Goal: Task Accomplishment & Management: Complete application form

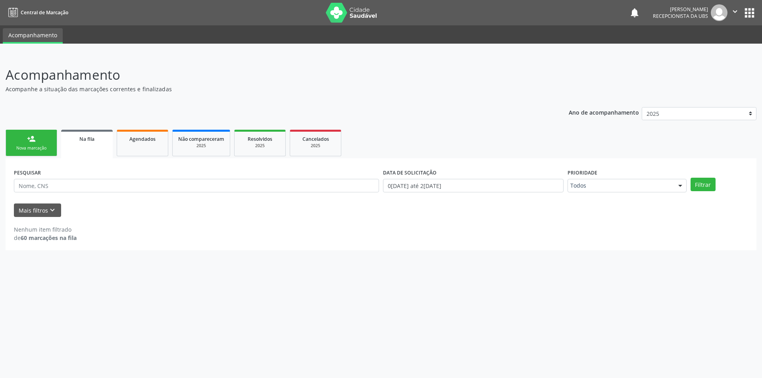
click at [80, 134] on link "Na fila" at bounding box center [87, 144] width 52 height 29
click at [127, 144] on link "Agendados" at bounding box center [143, 143] width 52 height 27
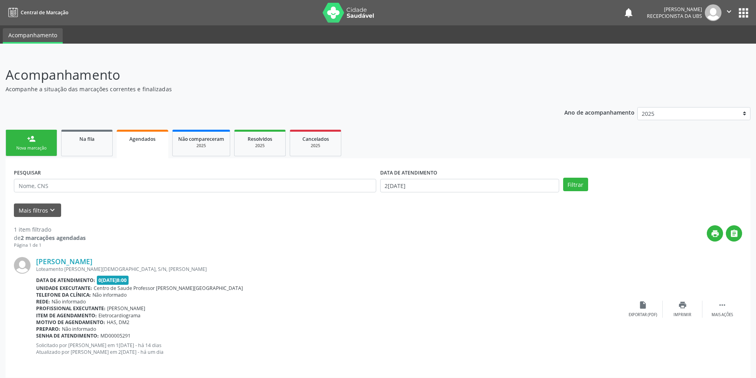
scroll to position [5, 0]
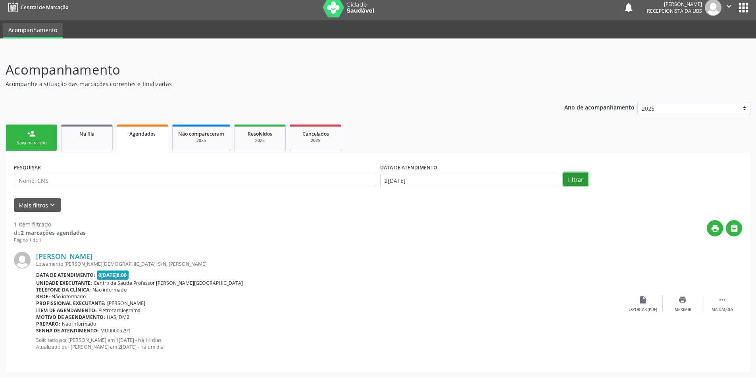
click at [569, 181] on button "Filtrar" at bounding box center [575, 179] width 25 height 13
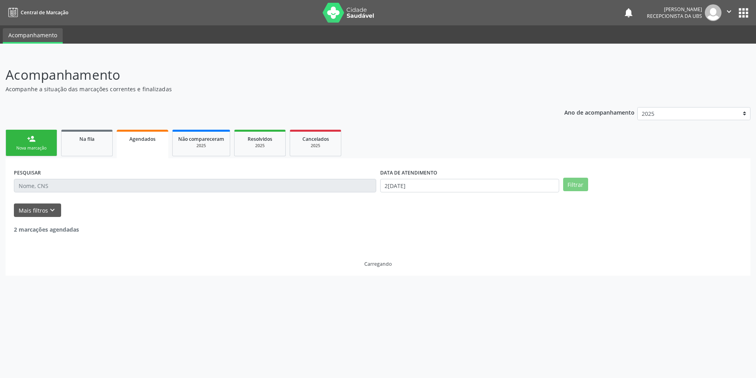
scroll to position [0, 0]
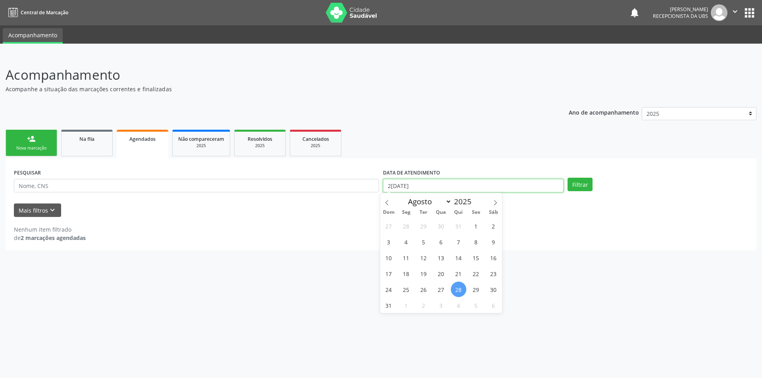
click at [518, 192] on input "2[DATE]" at bounding box center [473, 185] width 180 height 13
click at [475, 272] on span "22" at bounding box center [475, 273] width 15 height 15
type input "2[DATE]"
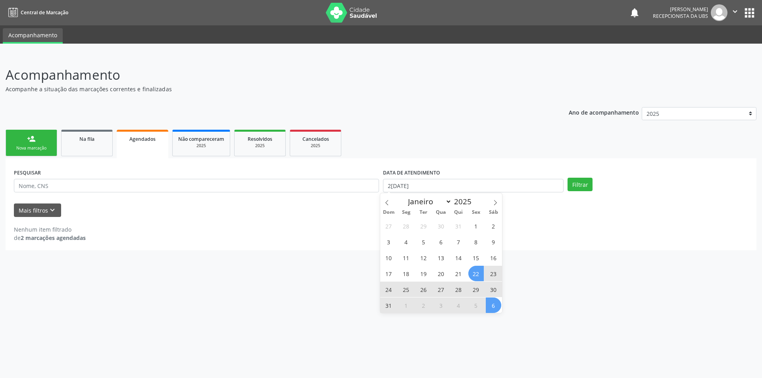
click at [497, 305] on span "6" at bounding box center [493, 305] width 15 height 15
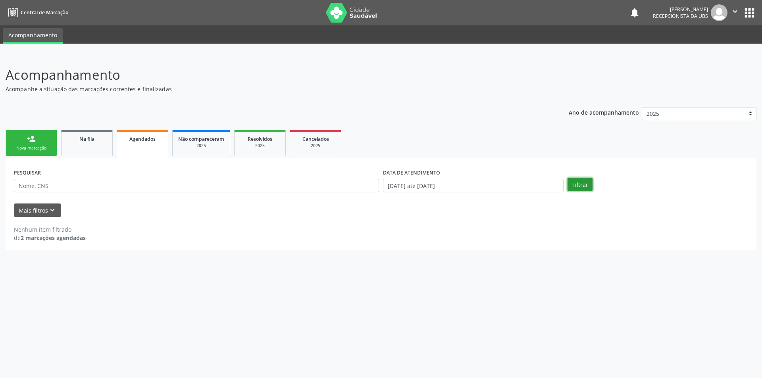
click at [578, 183] on button "Filtrar" at bounding box center [579, 184] width 25 height 13
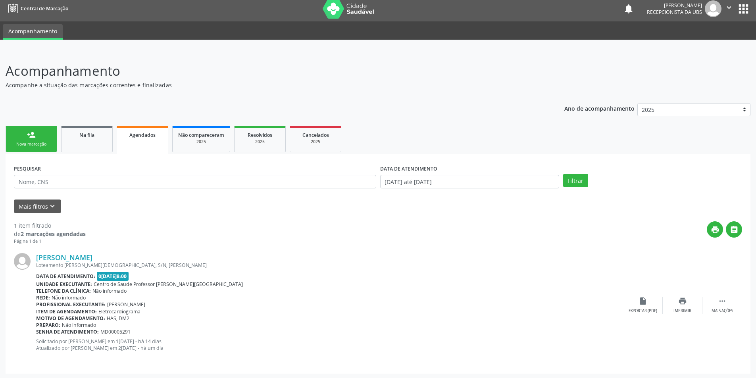
scroll to position [5, 0]
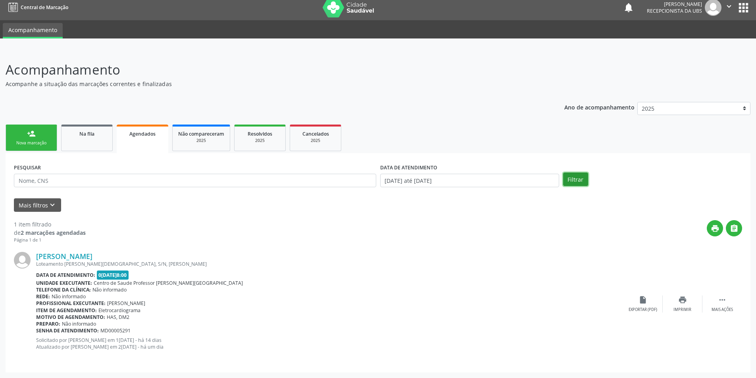
click at [575, 182] on button "Filtrar" at bounding box center [575, 179] width 25 height 13
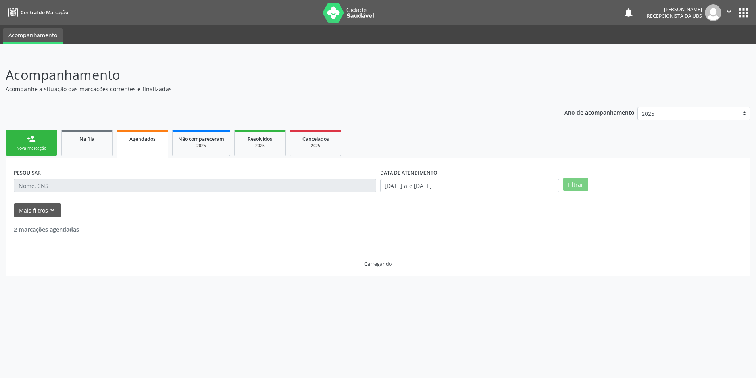
scroll to position [0, 0]
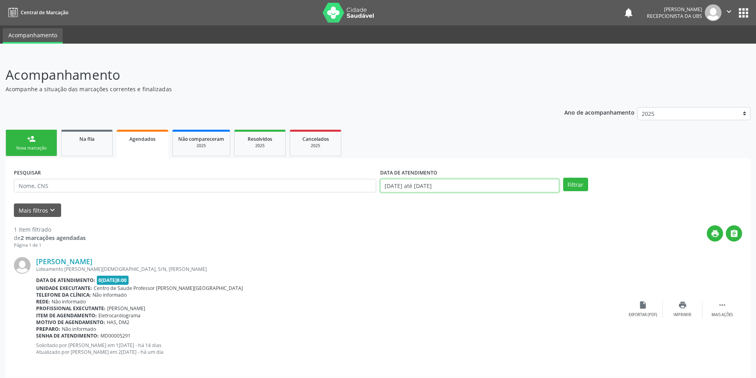
click at [530, 187] on input "[DATE] até [DATE]" at bounding box center [469, 185] width 179 height 13
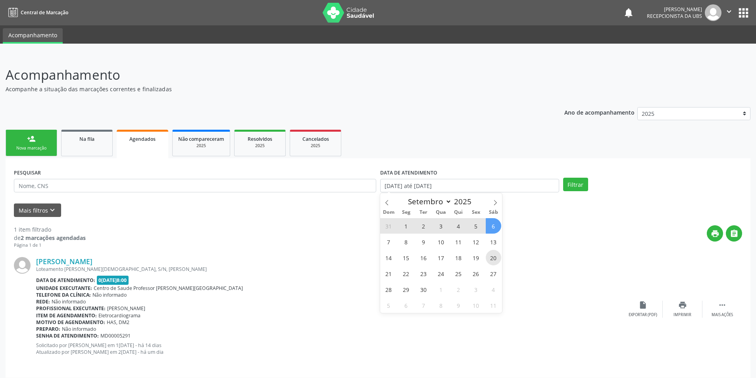
click at [495, 255] on span "20" at bounding box center [493, 257] width 15 height 15
type input "2[DATE]"
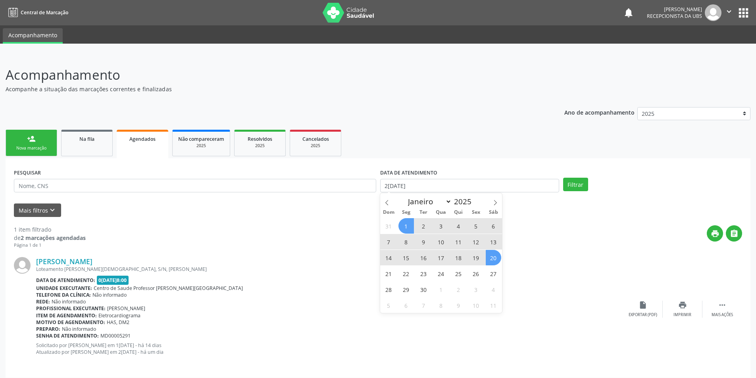
click at [405, 228] on span "1" at bounding box center [405, 225] width 15 height 15
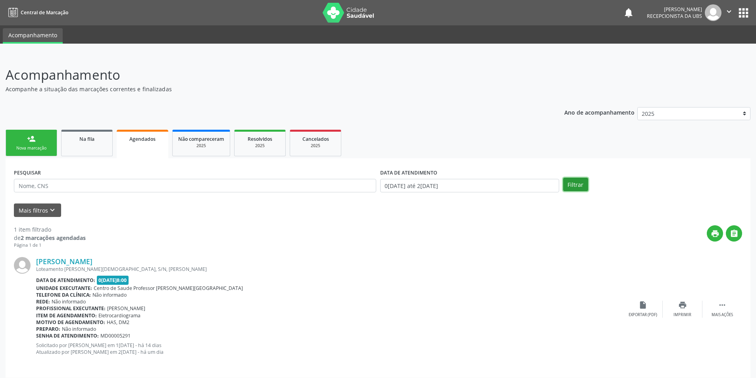
click at [579, 185] on button "Filtrar" at bounding box center [575, 184] width 25 height 13
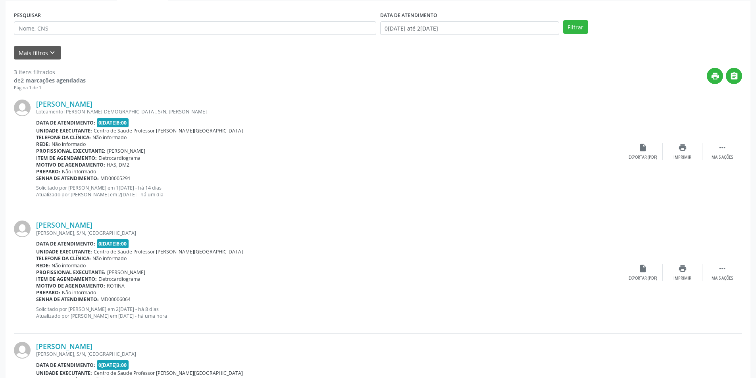
scroll to position [105, 0]
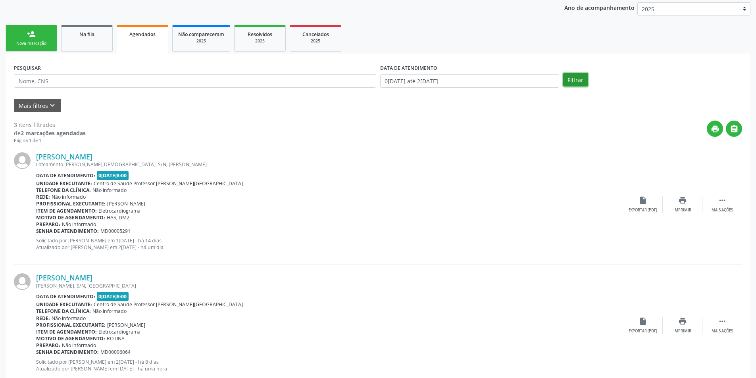
click at [570, 81] on button "Filtrar" at bounding box center [575, 79] width 25 height 13
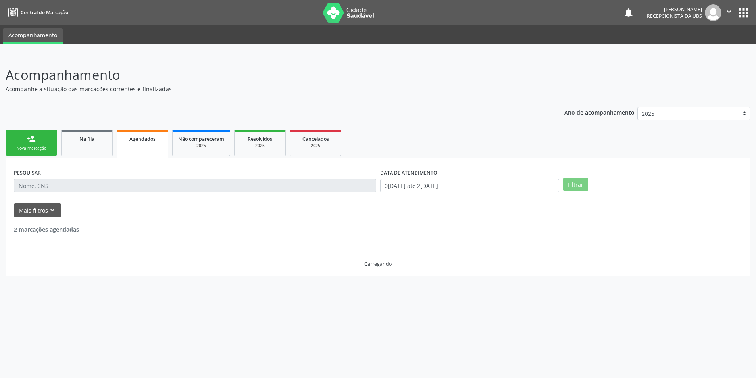
scroll to position [0, 0]
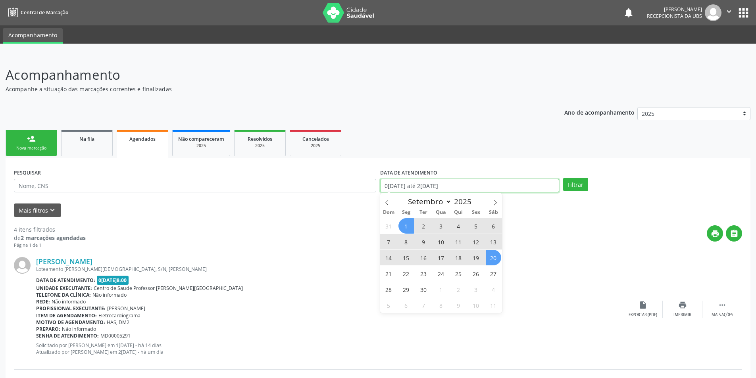
click at [525, 186] on input "0[DATE] até 2[DATE]" at bounding box center [469, 185] width 179 height 13
click at [495, 275] on span "27" at bounding box center [493, 273] width 15 height 15
type input "2[DATE]"
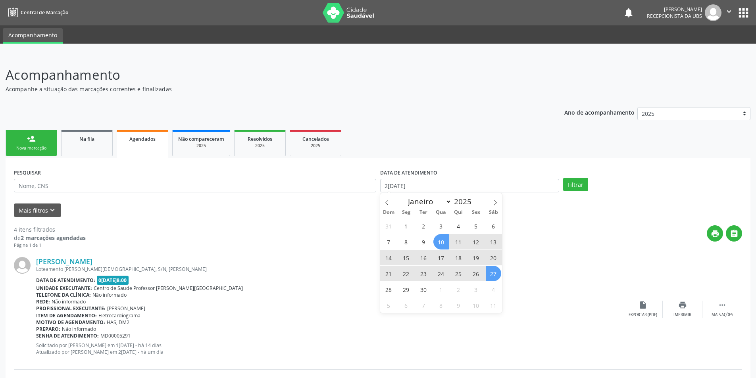
click at [441, 244] on span "10" at bounding box center [440, 241] width 15 height 15
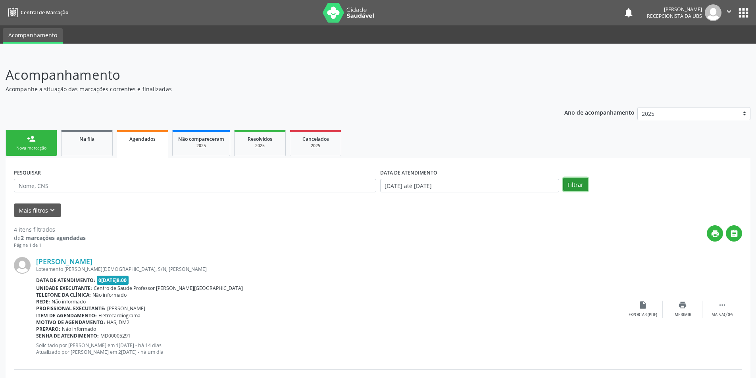
click at [578, 183] on button "Filtrar" at bounding box center [575, 184] width 25 height 13
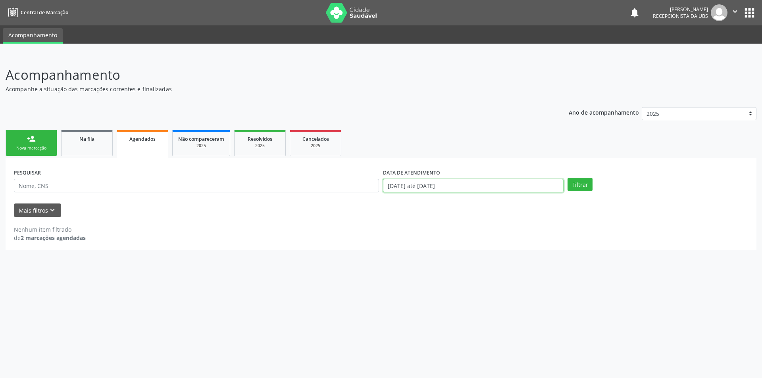
click at [555, 183] on input "[DATE] até [DATE]" at bounding box center [473, 185] width 180 height 13
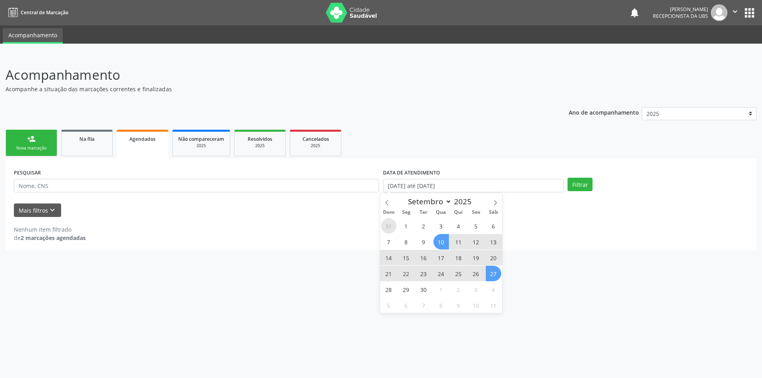
click at [385, 228] on span "31" at bounding box center [388, 225] width 15 height 15
type input "3[DATE]"
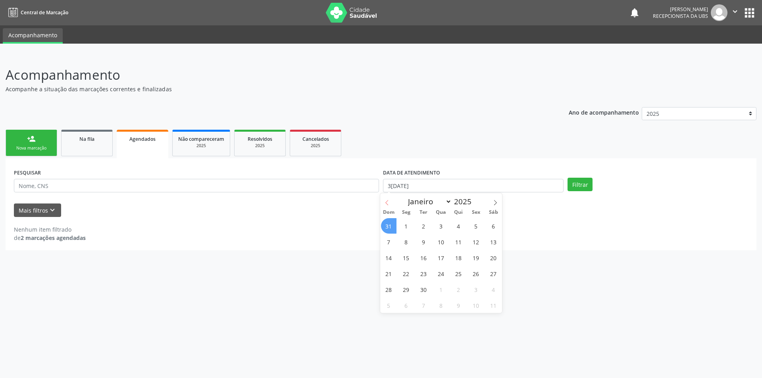
click at [388, 204] on icon at bounding box center [387, 203] width 6 height 6
select select "7"
click at [455, 291] on span "28" at bounding box center [458, 289] width 15 height 15
select select "7"
click at [478, 188] on input "2[DATE] até 3[DATE]" at bounding box center [473, 185] width 180 height 13
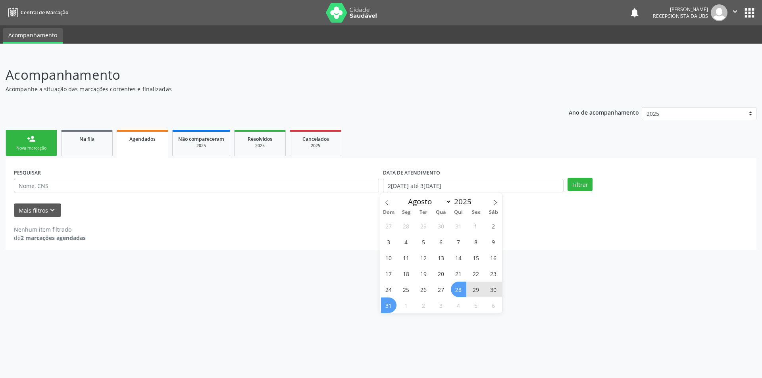
click at [460, 289] on span "28" at bounding box center [458, 289] width 15 height 15
type input "2[DATE]"
click at [460, 289] on span "28" at bounding box center [458, 289] width 15 height 15
click at [459, 187] on input "2[DATE]" at bounding box center [473, 185] width 180 height 13
click at [493, 200] on icon at bounding box center [495, 203] width 6 height 6
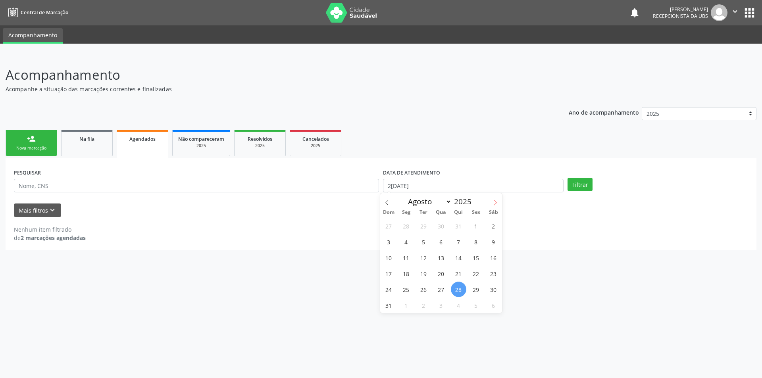
select select "8"
click at [491, 257] on span "20" at bounding box center [493, 257] width 15 height 15
type input "2[DATE]"
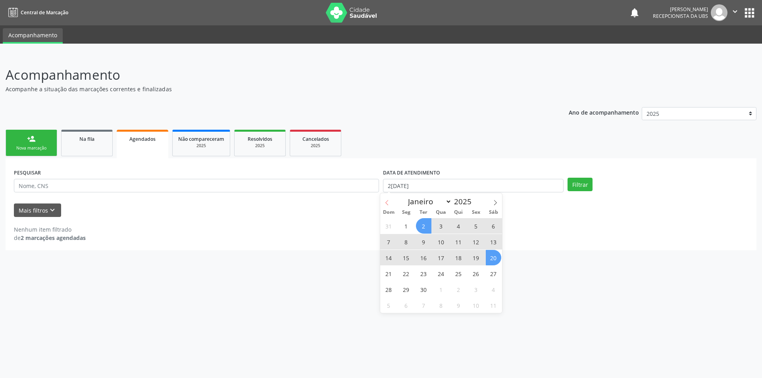
click at [387, 202] on icon at bounding box center [387, 203] width 6 height 6
select select "7"
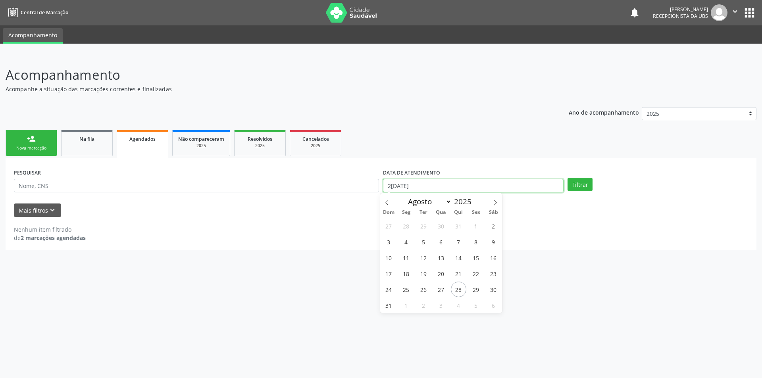
click at [420, 185] on input "2[DATE]" at bounding box center [473, 185] width 180 height 13
click at [456, 291] on span "28" at bounding box center [458, 289] width 15 height 15
click at [580, 183] on button "Filtrar" at bounding box center [579, 184] width 25 height 13
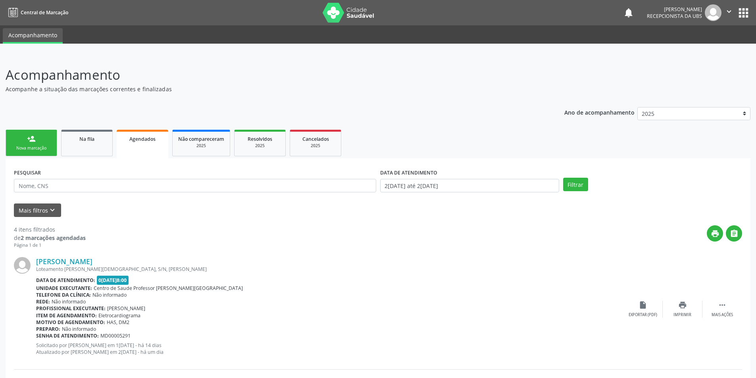
click at [159, 132] on link "Agendados" at bounding box center [143, 144] width 52 height 29
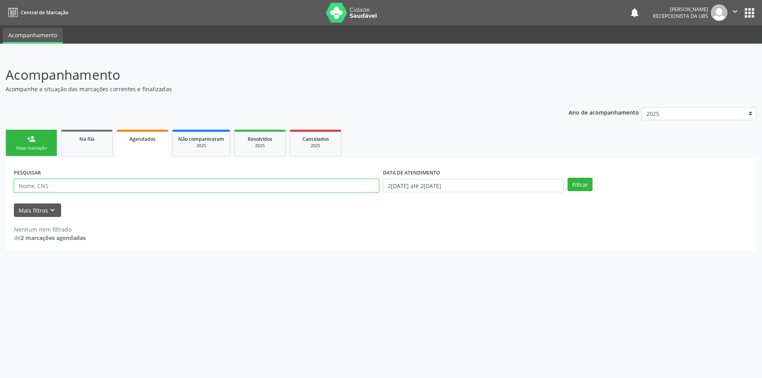
click at [87, 182] on input "text" at bounding box center [196, 185] width 365 height 13
type input "7"
click at [51, 208] on icon "keyboard_arrow_down" at bounding box center [52, 210] width 9 height 9
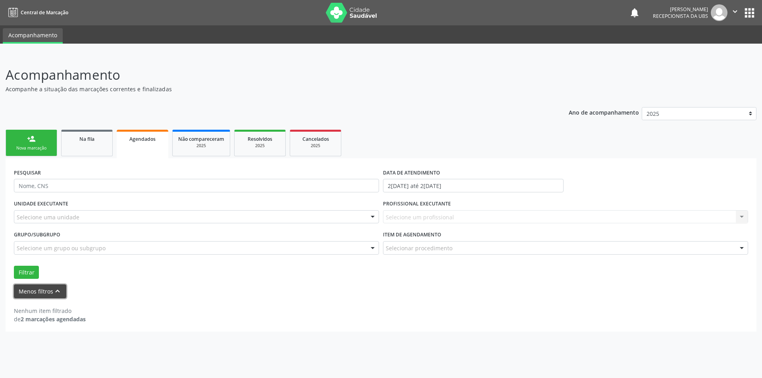
click at [45, 292] on button "Menos filtros keyboard_arrow_up" at bounding box center [40, 291] width 52 height 14
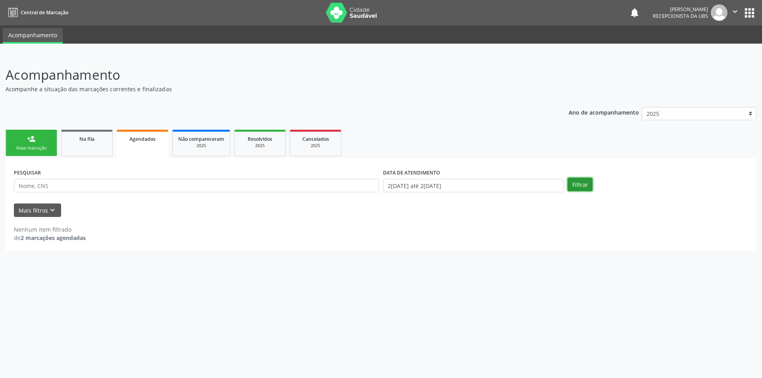
click at [575, 186] on button "Filtrar" at bounding box center [579, 184] width 25 height 13
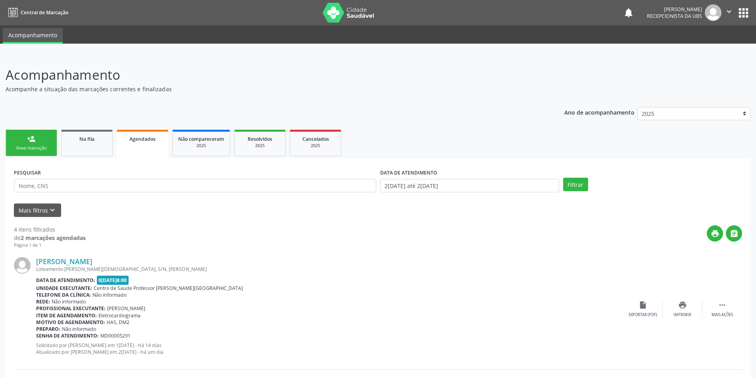
click at [37, 142] on link "person_add Nova marcação" at bounding box center [32, 143] width 52 height 27
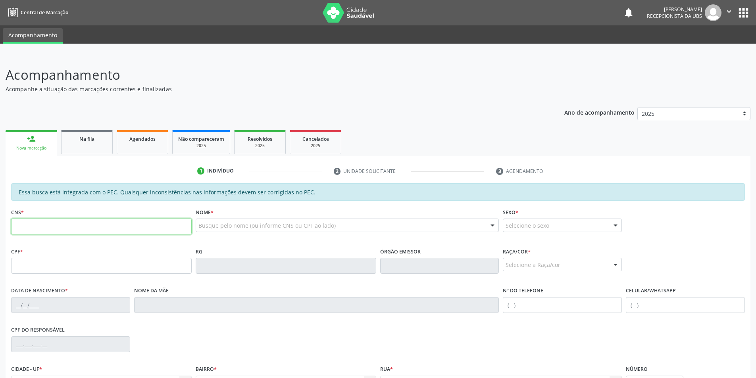
click at [72, 225] on input "text" at bounding box center [101, 227] width 180 height 16
type input "700 7094 9659 1580"
type input "383.107.084-91"
type input "0[DATE]"
type input "Arlenuzia [PERSON_NAME]"
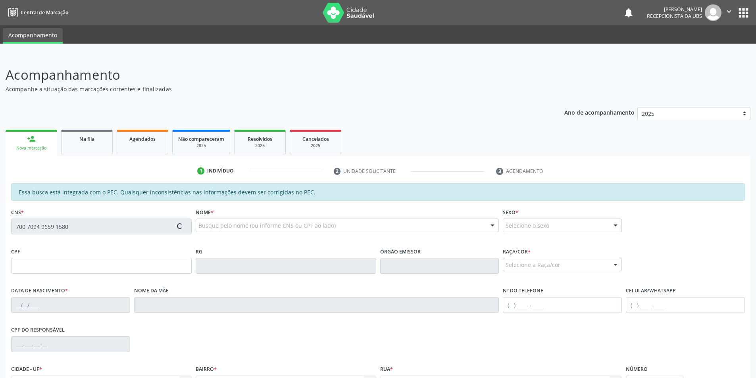
type input "[PHONE_NUMBER]"
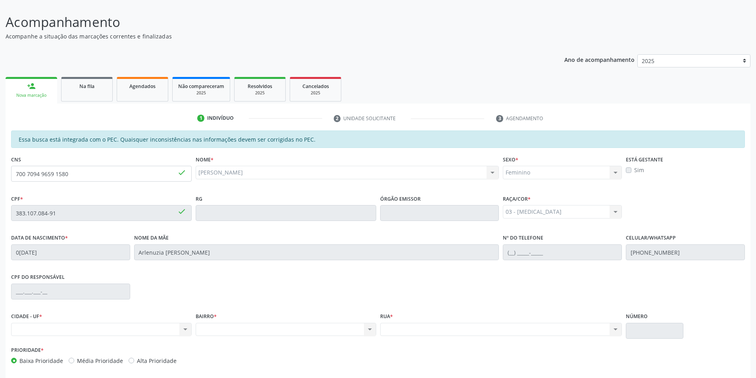
scroll to position [86, 0]
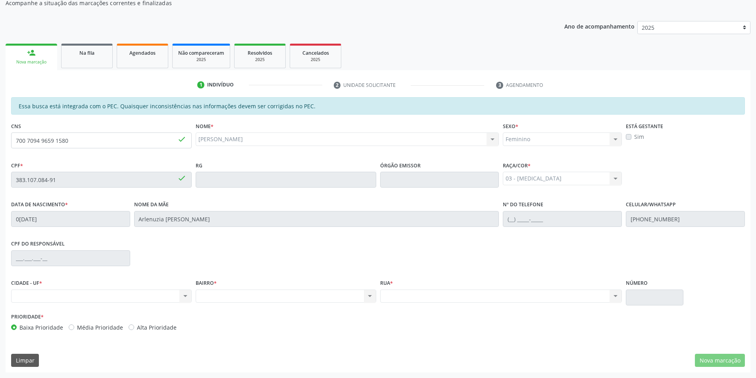
click at [369, 295] on div "Nenhum resultado encontrado para: " " Não há nenhuma opção para ser exibida." at bounding box center [286, 296] width 180 height 13
click at [348, 299] on div "Nenhum resultado encontrado para: " " Não há nenhuma opção para ser exibida." at bounding box center [286, 296] width 180 height 13
click at [346, 291] on div "Nenhum resultado encontrado para: " " Não há nenhuma opção para ser exibida." at bounding box center [286, 296] width 180 height 13
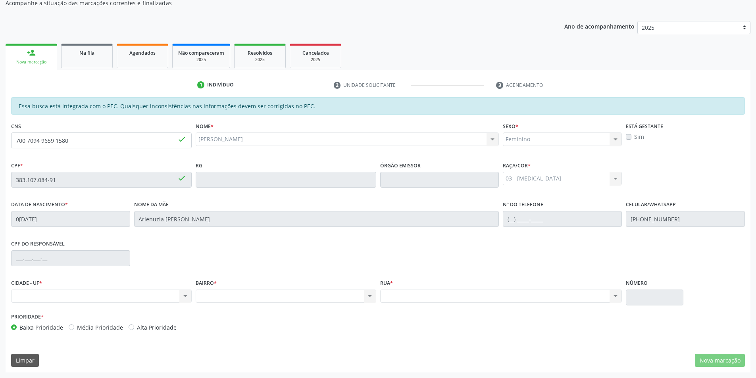
click at [184, 295] on div "Nenhum resultado encontrado para: " " Não há nenhuma opção para ser exibida." at bounding box center [101, 296] width 180 height 13
click at [155, 295] on div "Nenhum resultado encontrado para: " " Não há nenhuma opção para ser exibida." at bounding box center [101, 296] width 180 height 13
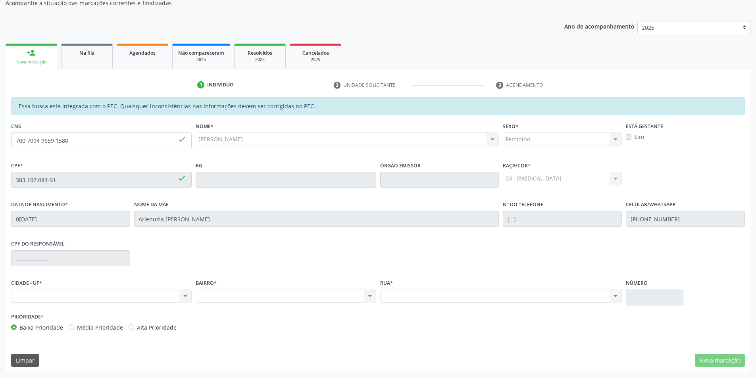
click at [155, 295] on div "Nenhum resultado encontrado para: " " Não há nenhuma opção para ser exibida." at bounding box center [101, 296] width 180 height 13
click at [154, 295] on div "Nenhum resultado encontrado para: " " Não há nenhuma opção para ser exibida." at bounding box center [101, 296] width 180 height 13
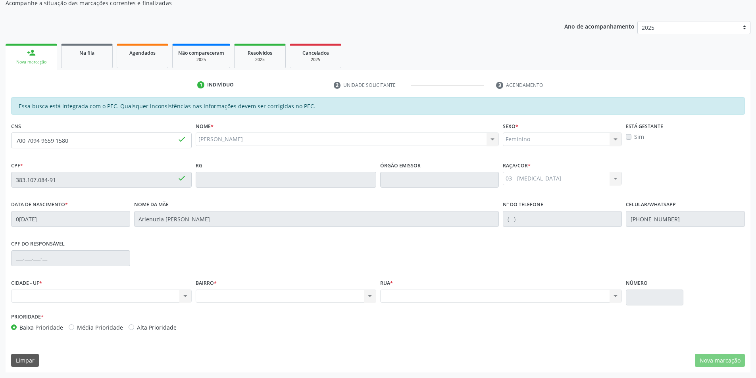
click at [154, 295] on div "Nenhum resultado encontrado para: " " Não há nenhuma opção para ser exibida." at bounding box center [101, 296] width 180 height 13
click at [95, 57] on link "Na fila" at bounding box center [87, 56] width 52 height 25
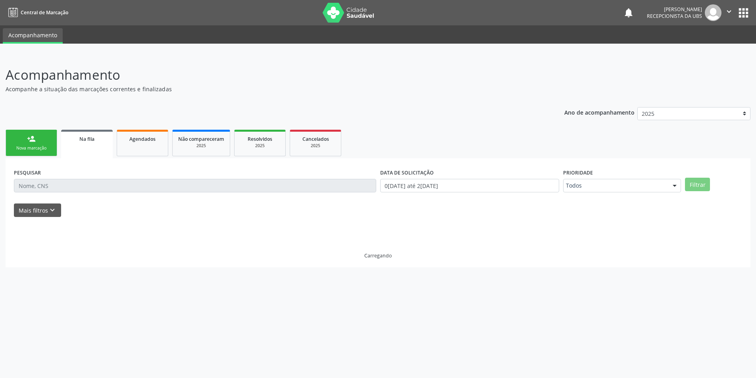
scroll to position [0, 0]
click at [45, 147] on div "Nova marcação" at bounding box center [32, 148] width 40 height 6
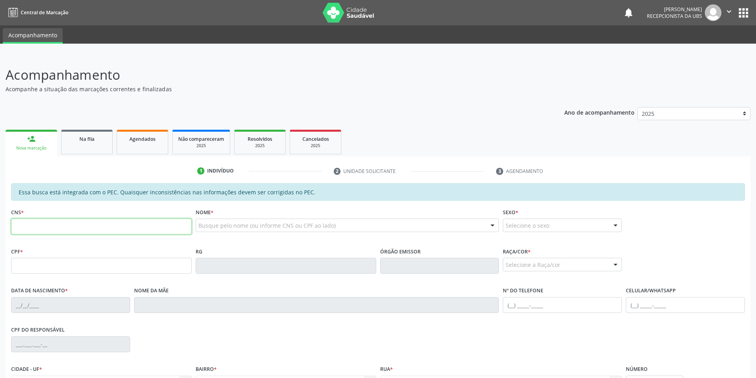
click at [92, 229] on input "text" at bounding box center [101, 227] width 180 height 16
type input "702 3041 9652 4212"
type input "382.458.094-20"
type input "1[DATE]"
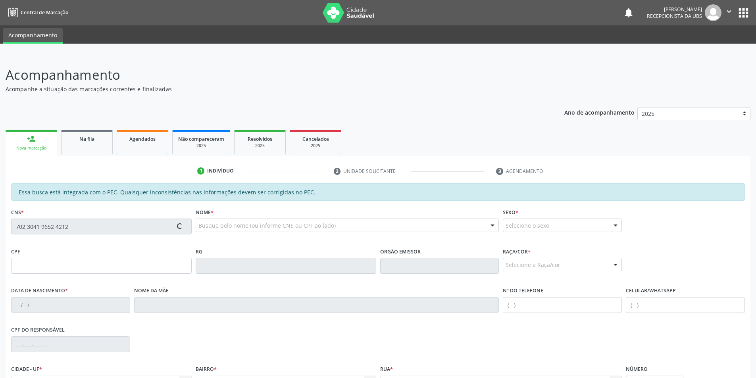
type input "[PERSON_NAME]"
type input "[PHONE_NUMBER]"
type input "S/N"
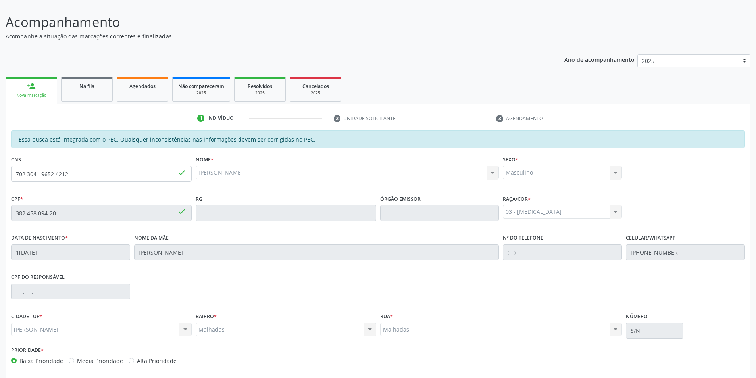
scroll to position [86, 0]
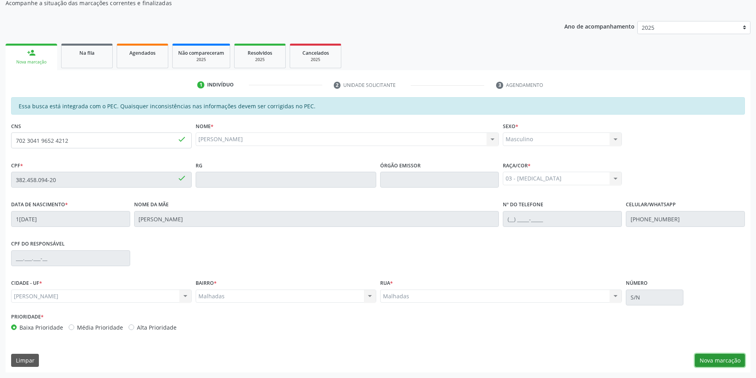
click at [716, 362] on button "Nova marcação" at bounding box center [720, 360] width 50 height 13
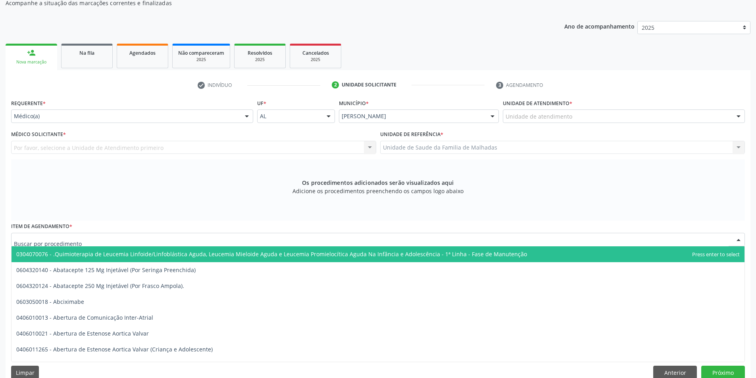
click at [223, 239] on div at bounding box center [377, 239] width 733 height 13
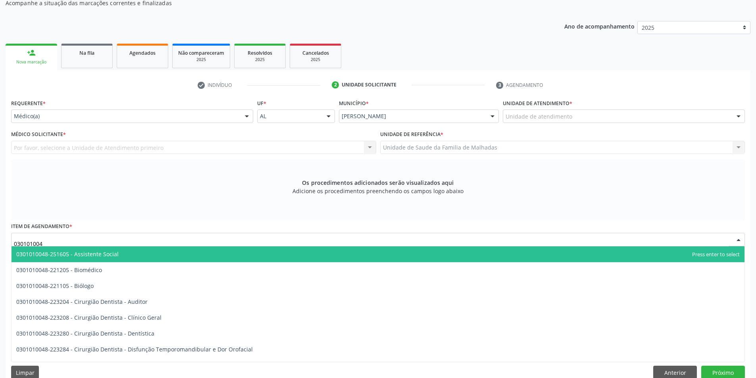
type input "0301010048"
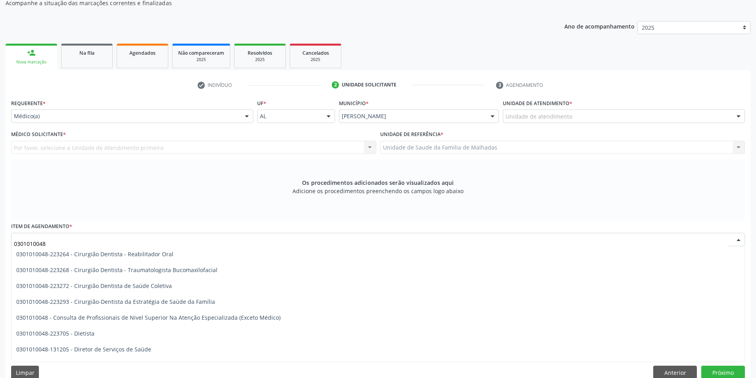
scroll to position [397, 0]
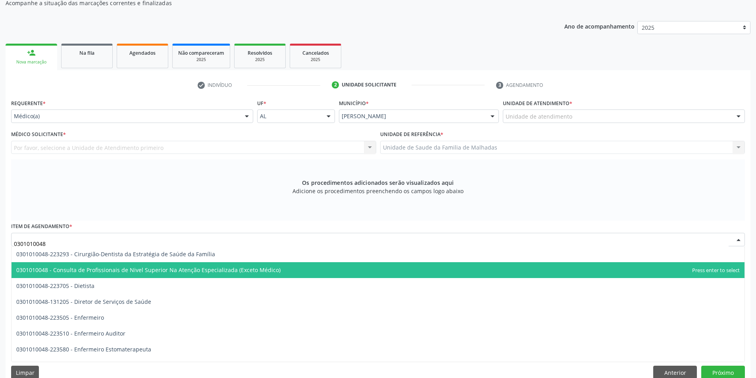
click at [301, 272] on span "0301010048 - Consulta de Profissionais de Nivel Superior Na Atenção Especializa…" at bounding box center [378, 270] width 733 height 16
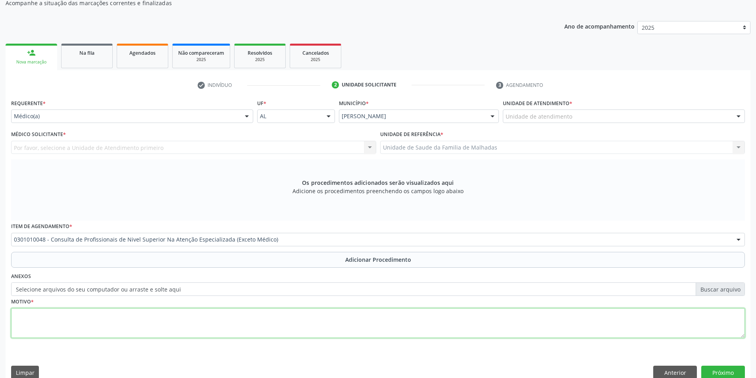
click at [307, 332] on textarea at bounding box center [377, 323] width 733 height 30
type textarea "FISIOTERAPIA ( JOELHO DIREITO)"
click at [737, 370] on button "Próximo" at bounding box center [723, 372] width 44 height 13
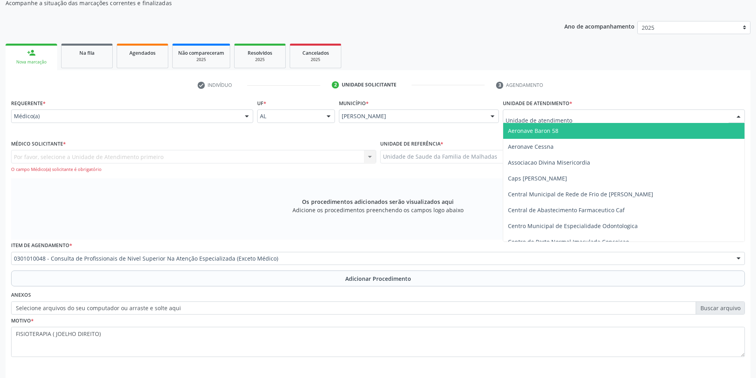
click at [738, 115] on div at bounding box center [738, 116] width 12 height 13
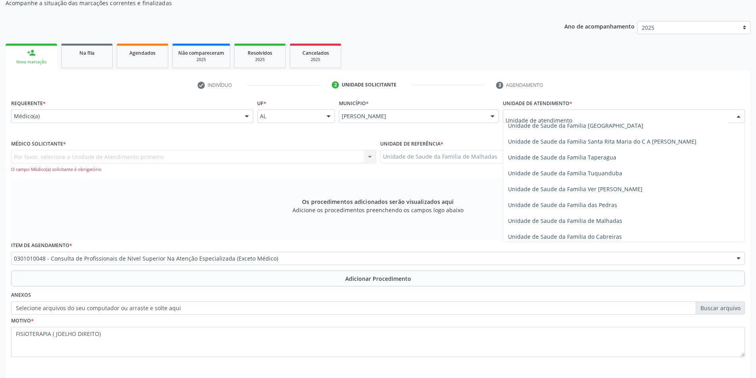
scroll to position [566, 0]
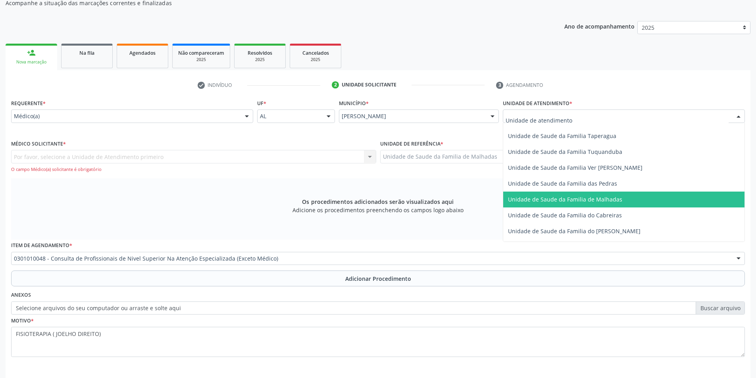
click at [615, 196] on span "Unidade de Saude da Familia de Malhadas" at bounding box center [565, 200] width 114 height 8
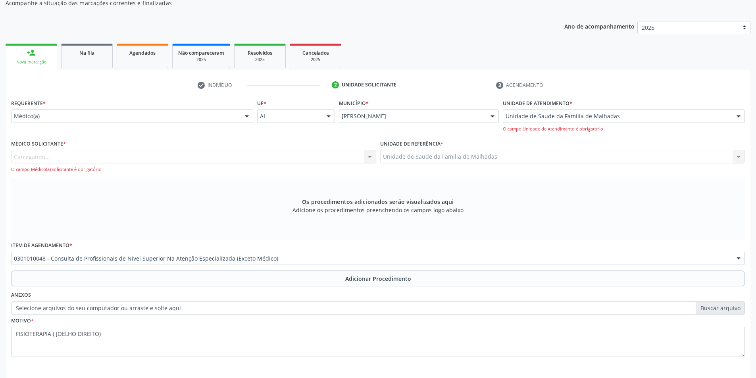
click at [615, 196] on span "Unidade de Saude da Familia de Malhadas" at bounding box center [565, 200] width 115 height 8
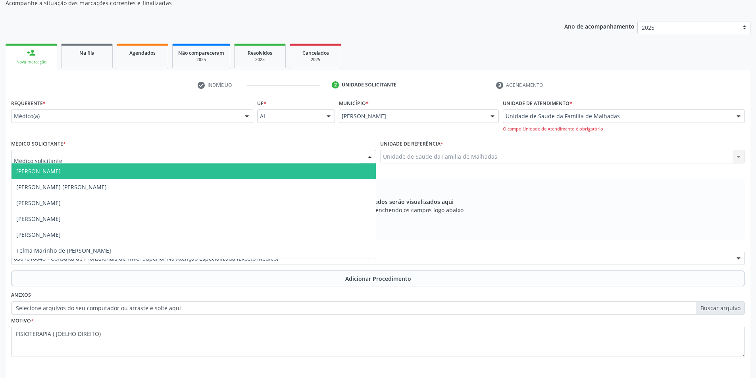
click at [346, 154] on div at bounding box center [193, 156] width 365 height 13
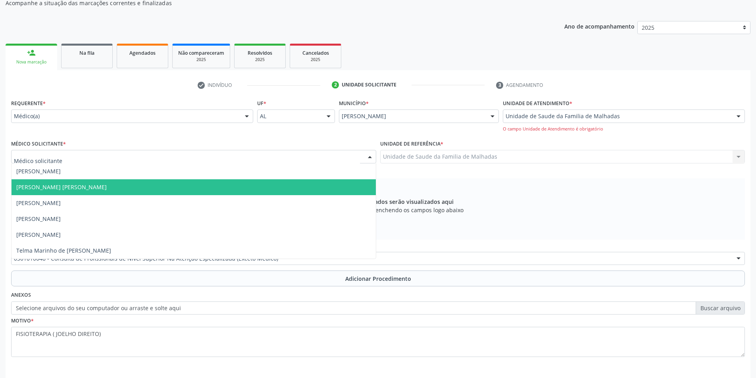
click at [349, 185] on span "[PERSON_NAME] [PERSON_NAME]" at bounding box center [194, 187] width 364 height 16
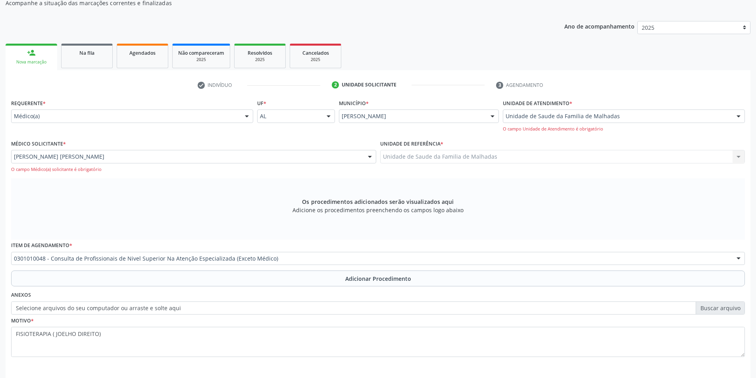
click at [349, 185] on span "[PERSON_NAME] [PERSON_NAME]" at bounding box center [194, 187] width 364 height 16
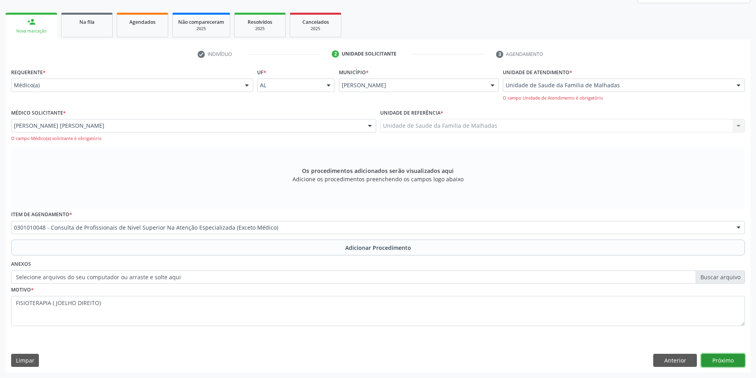
click at [731, 361] on button "Próximo" at bounding box center [723, 360] width 44 height 13
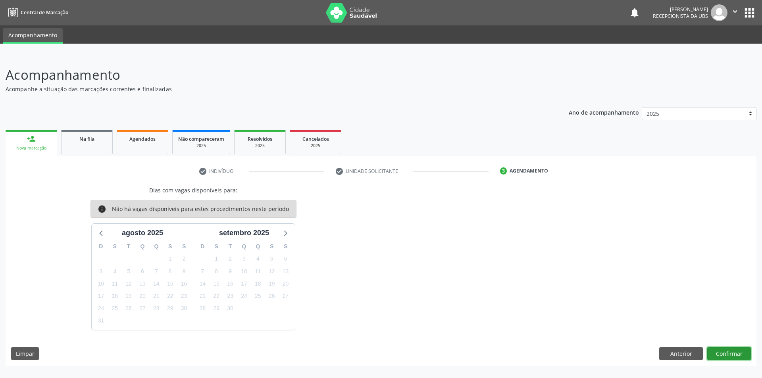
click at [729, 357] on button "Confirmar" at bounding box center [729, 353] width 44 height 13
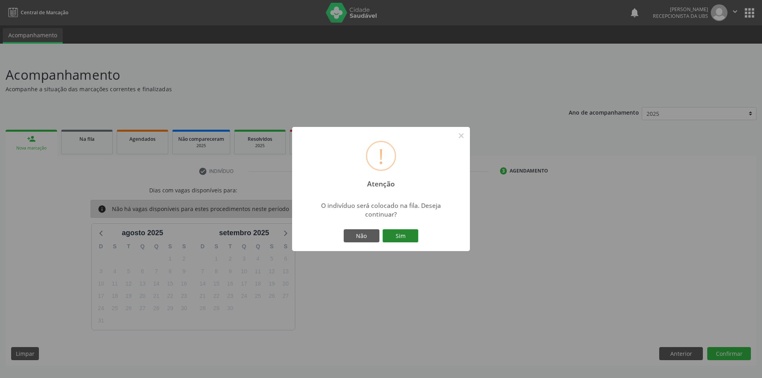
click at [402, 235] on button "Sim" at bounding box center [400, 235] width 36 height 13
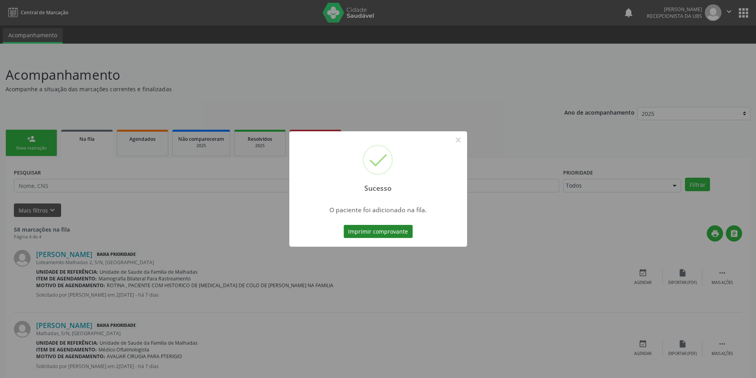
click at [403, 231] on button "Imprimir comprovante" at bounding box center [378, 231] width 69 height 13
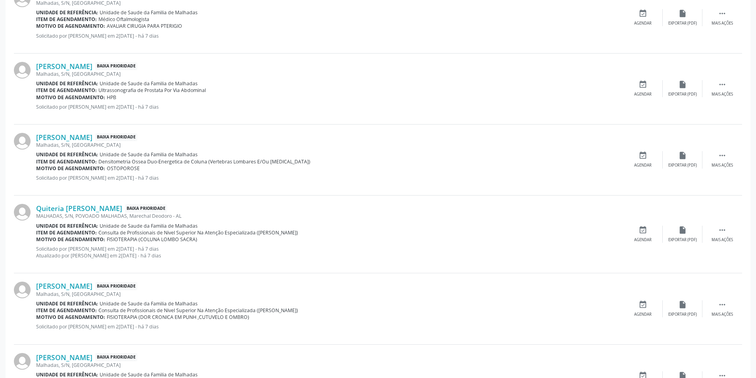
scroll to position [838, 0]
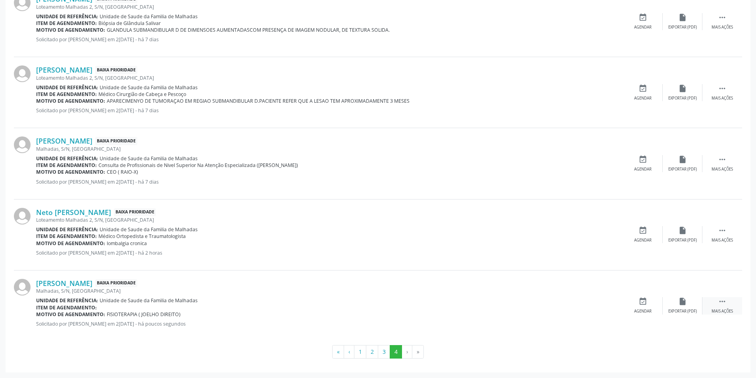
click at [724, 305] on icon "" at bounding box center [722, 301] width 9 height 9
click at [683, 305] on icon "edit" at bounding box center [682, 301] width 9 height 9
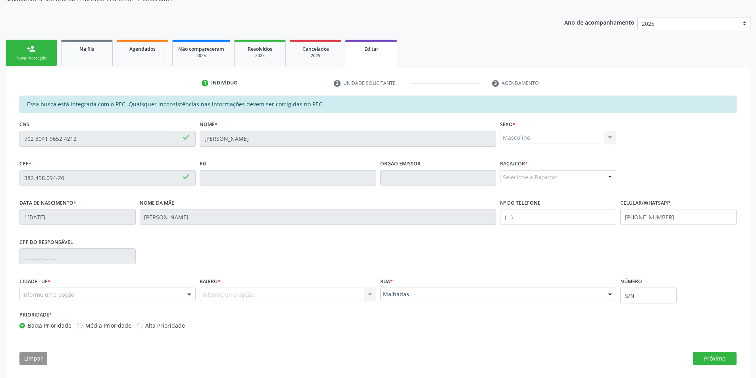
scroll to position [97, 0]
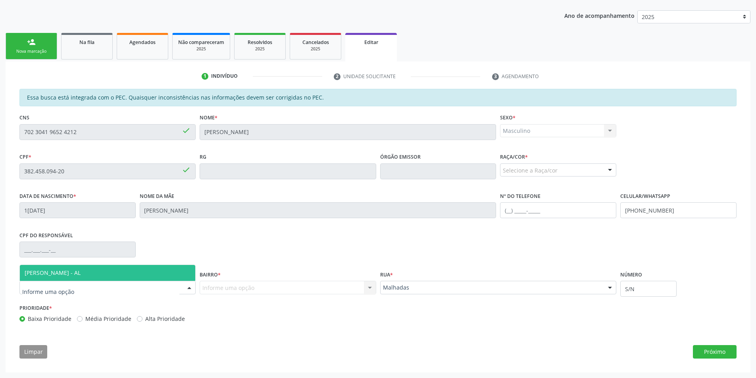
click at [155, 288] on div at bounding box center [107, 287] width 176 height 13
click at [149, 271] on span "[PERSON_NAME] - AL" at bounding box center [107, 273] width 175 height 16
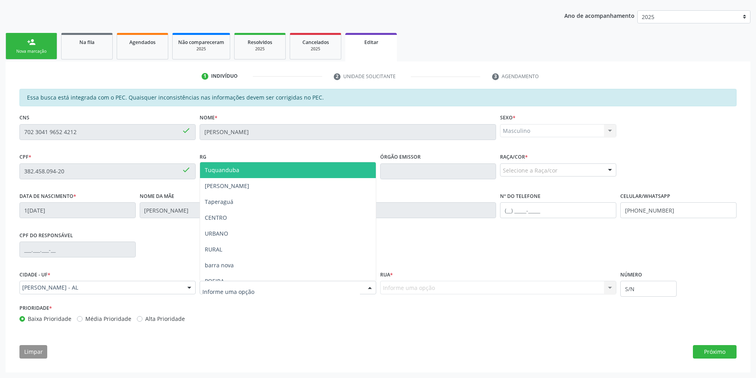
click at [292, 288] on div at bounding box center [288, 287] width 176 height 13
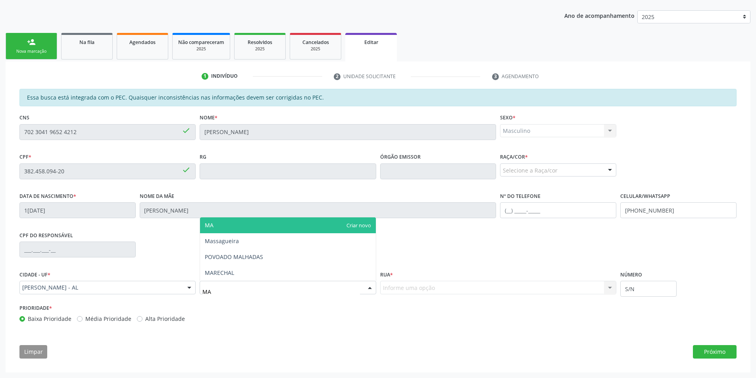
type input "MAL"
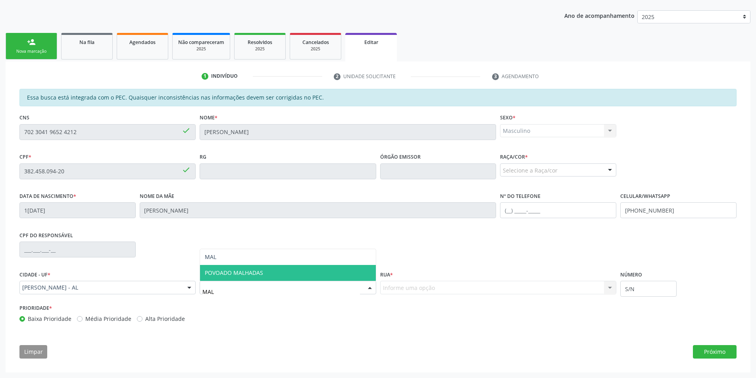
click at [282, 275] on span "POVOADO MALHADAS" at bounding box center [287, 273] width 175 height 16
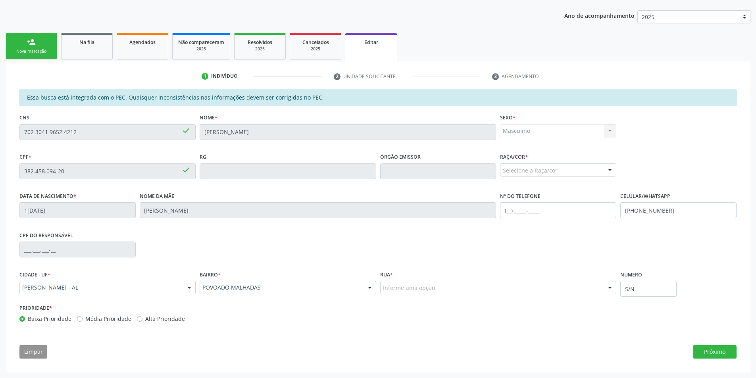
click at [443, 285] on div "Informe uma opção" at bounding box center [498, 287] width 236 height 13
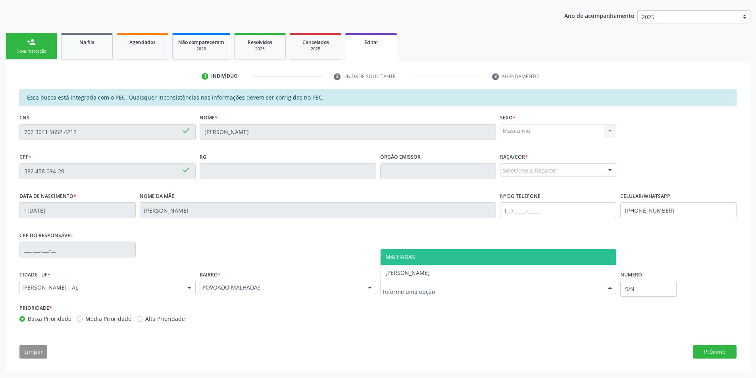
click at [428, 257] on span "MALHADAS" at bounding box center [498, 257] width 236 height 16
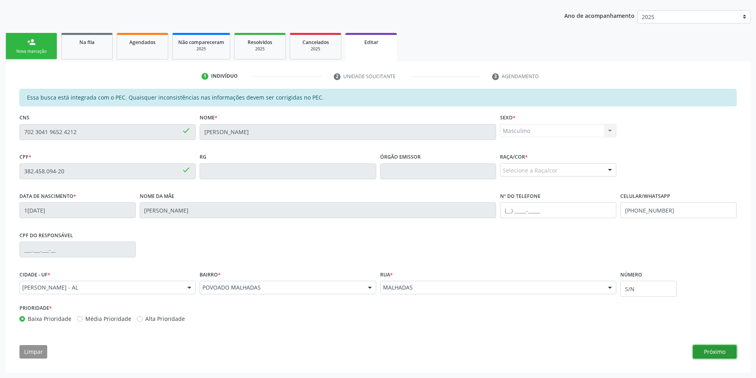
click at [703, 352] on button "Próximo" at bounding box center [715, 351] width 44 height 13
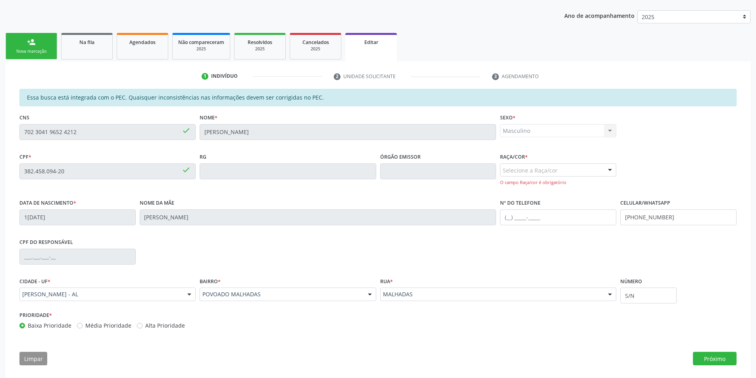
click at [610, 171] on div at bounding box center [610, 170] width 12 height 13
click at [572, 168] on div "Selecione a Raça/cor" at bounding box center [558, 169] width 116 height 13
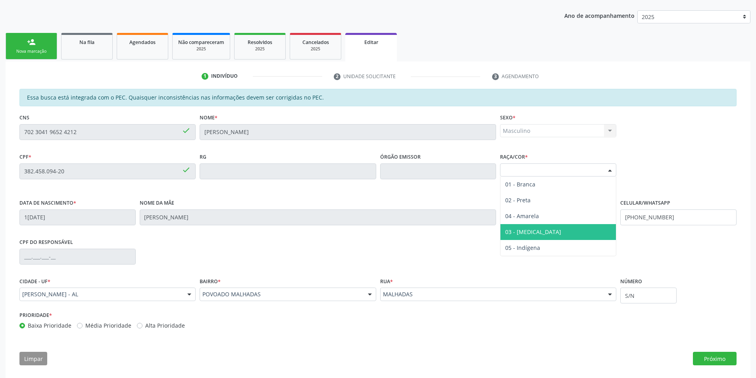
click at [551, 229] on span "03 - [MEDICAL_DATA]" at bounding box center [557, 232] width 115 height 16
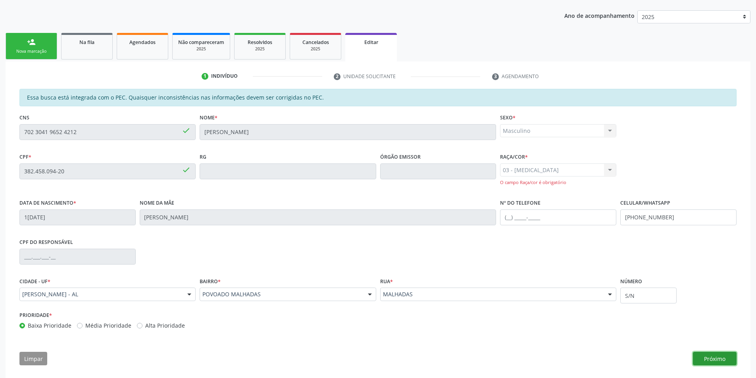
click at [726, 362] on button "Próximo" at bounding box center [715, 358] width 44 height 13
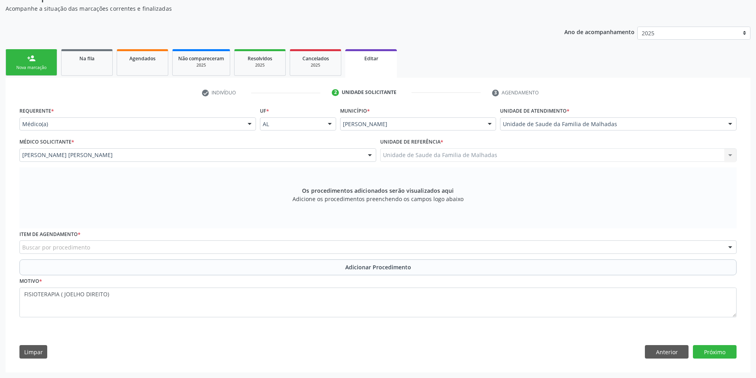
scroll to position [81, 0]
click at [328, 248] on div "Buscar por procedimento" at bounding box center [377, 246] width 717 height 13
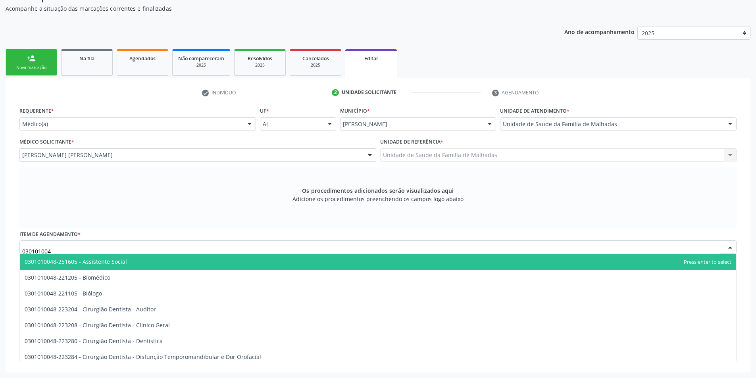
type input "0301010048"
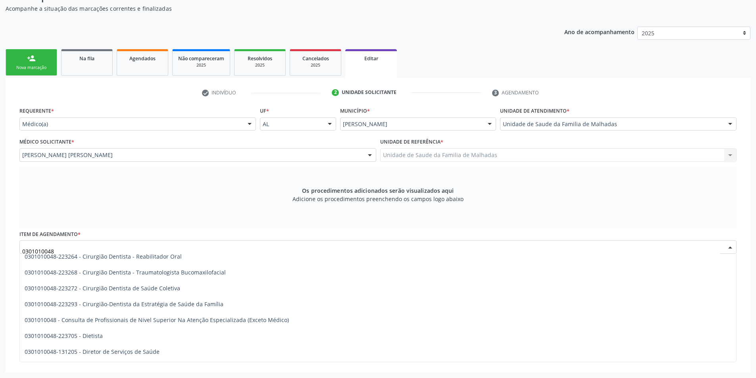
scroll to position [360, 0]
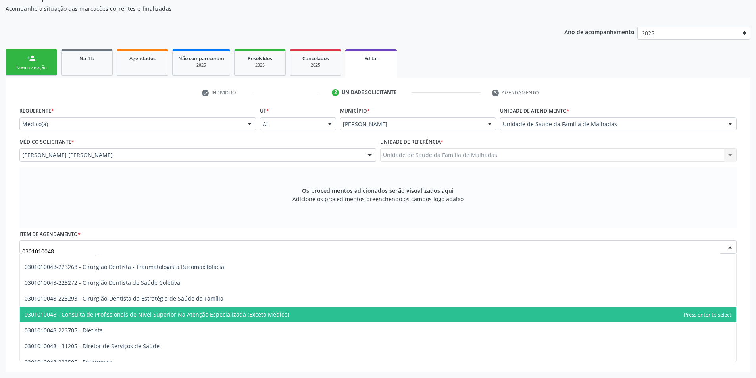
click at [303, 310] on span "0301010048 - Consulta de Profissionais de Nivel Superior Na Atenção Especializa…" at bounding box center [378, 315] width 716 height 16
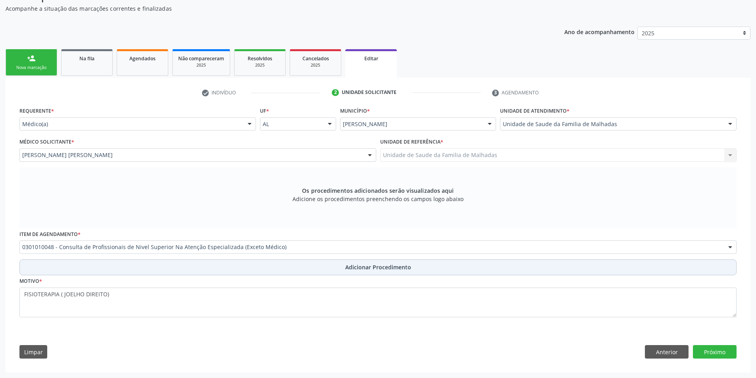
click at [357, 265] on span "Adicionar Procedimento" at bounding box center [378, 267] width 66 height 8
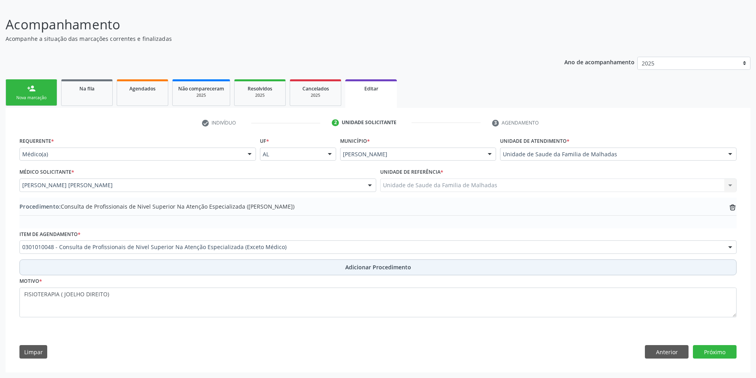
click at [357, 265] on span "Adicionar Procedimento" at bounding box center [378, 267] width 66 height 8
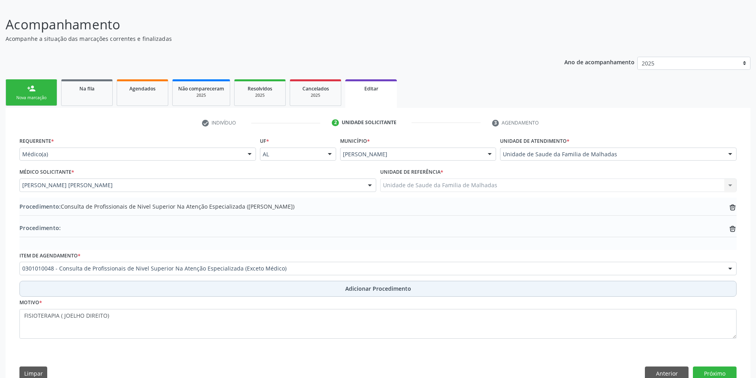
scroll to position [72, 0]
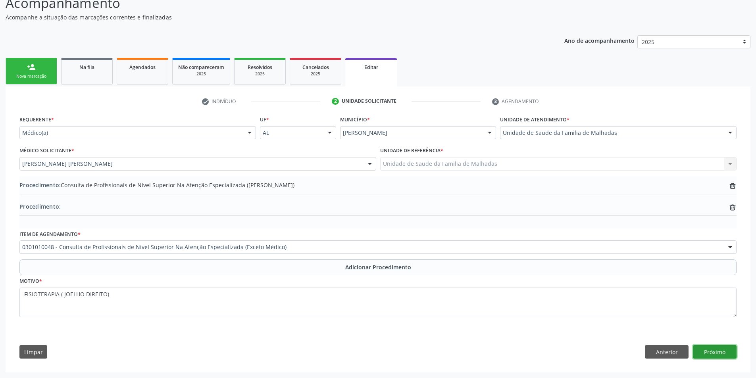
click at [705, 349] on button "Próximo" at bounding box center [715, 351] width 44 height 13
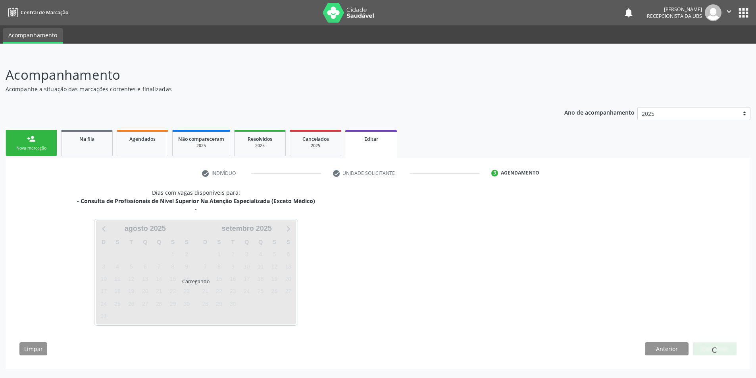
scroll to position [0, 0]
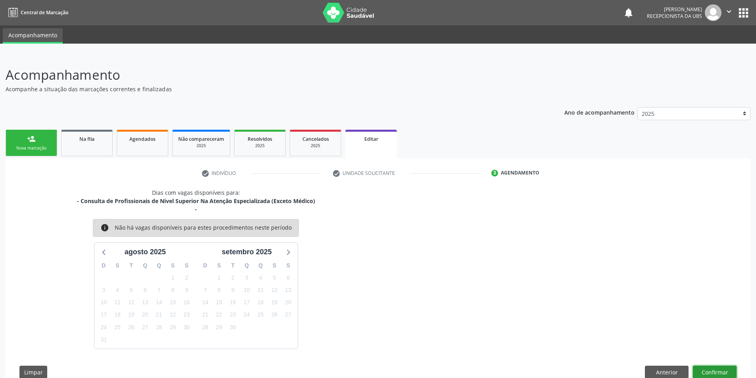
click at [703, 373] on button "Confirmar" at bounding box center [715, 372] width 44 height 13
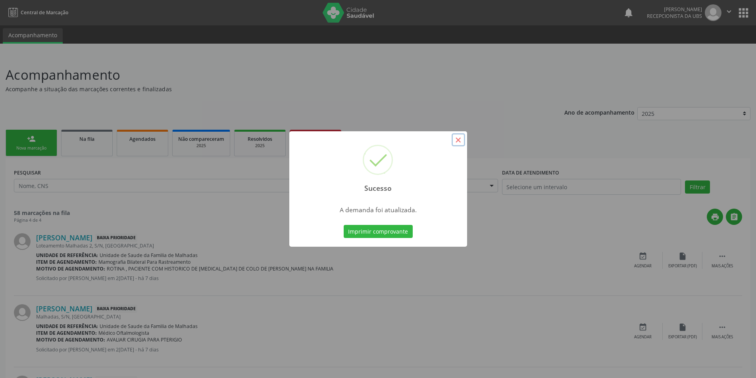
click at [457, 141] on button "×" at bounding box center [457, 139] width 13 height 13
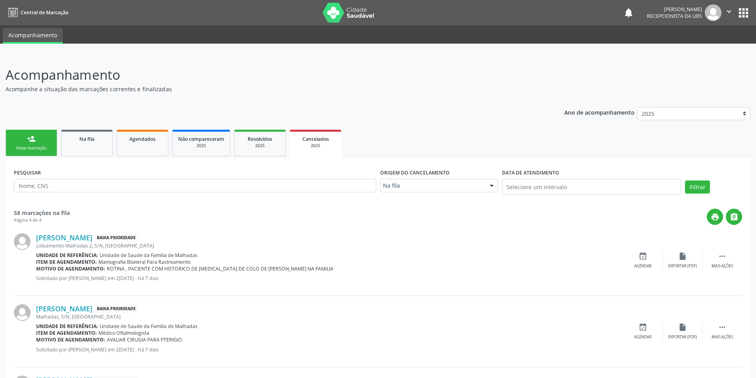
click at [41, 148] on div "Nova marcação" at bounding box center [32, 148] width 40 height 6
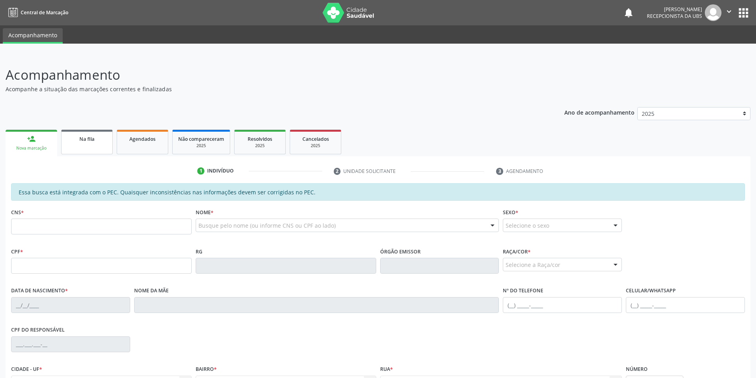
click at [77, 142] on div "Na fila" at bounding box center [87, 138] width 40 height 8
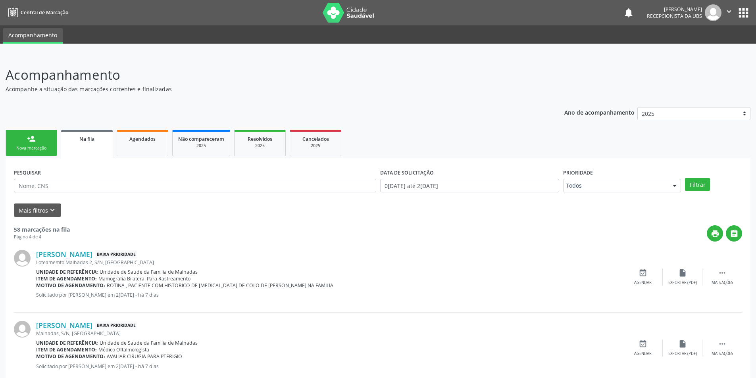
click at [29, 142] on div "person_add" at bounding box center [31, 138] width 9 height 9
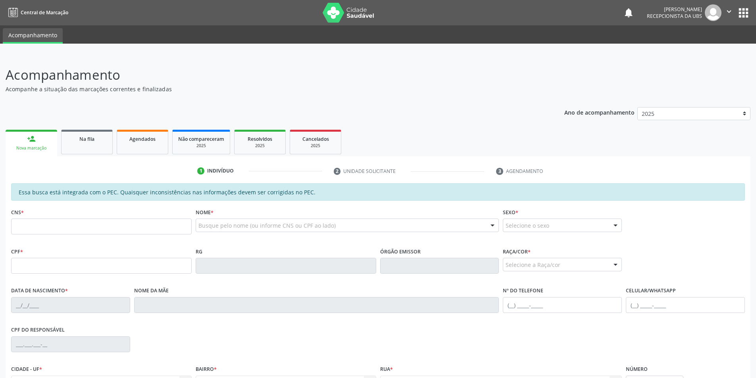
drag, startPoint x: 75, startPoint y: 218, endPoint x: 77, endPoint y: 229, distance: 11.7
click at [77, 228] on div "CNS *" at bounding box center [101, 220] width 180 height 28
click at [77, 230] on input "text" at bounding box center [101, 227] width 180 height 16
type input "703 4082 5684 8818"
type input "604.610.124-72"
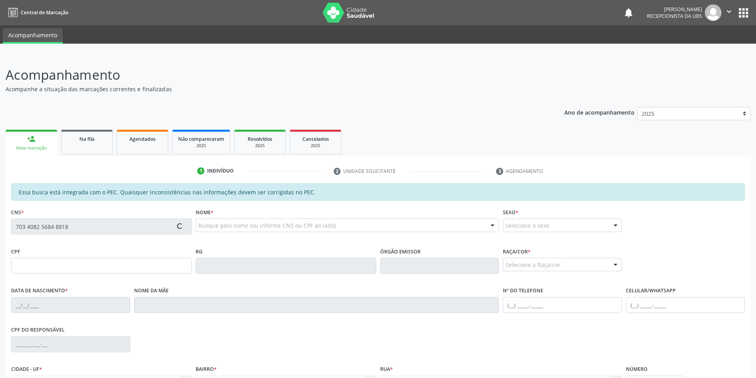
type input "0[DATE]"
type input "[PERSON_NAME] da Conceicao"
type input "[PHONE_NUMBER]"
type input "S/N"
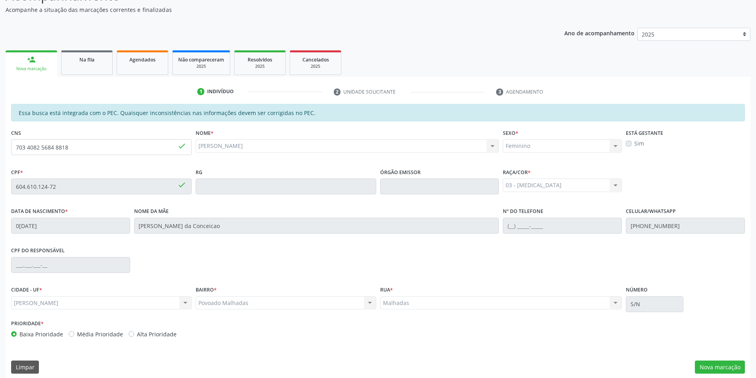
scroll to position [86, 0]
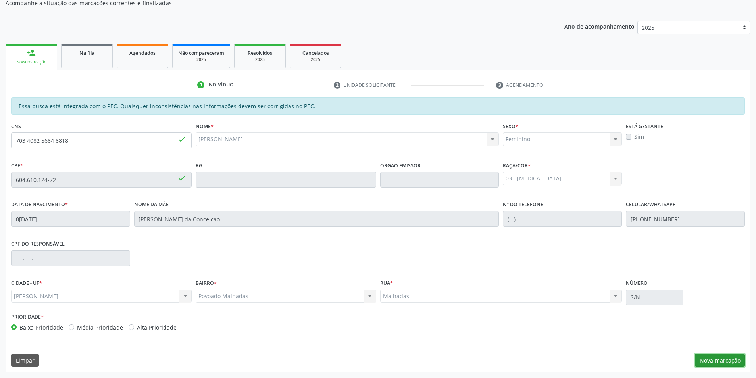
click at [724, 357] on button "Nova marcação" at bounding box center [720, 360] width 50 height 13
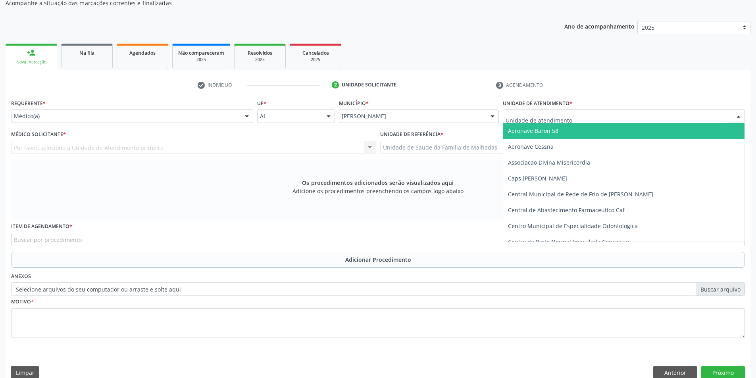
click at [735, 115] on div at bounding box center [738, 116] width 12 height 13
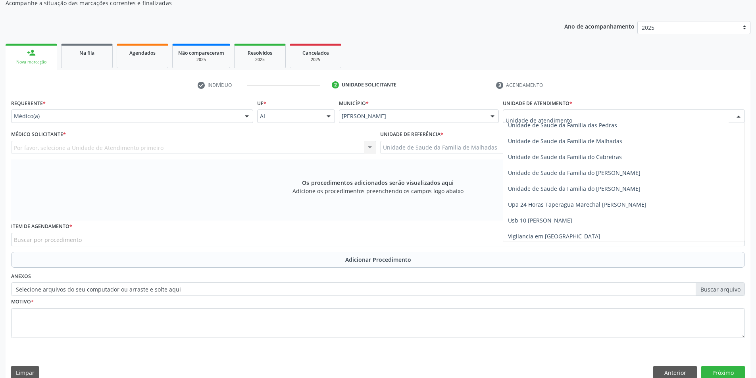
scroll to position [627, 0]
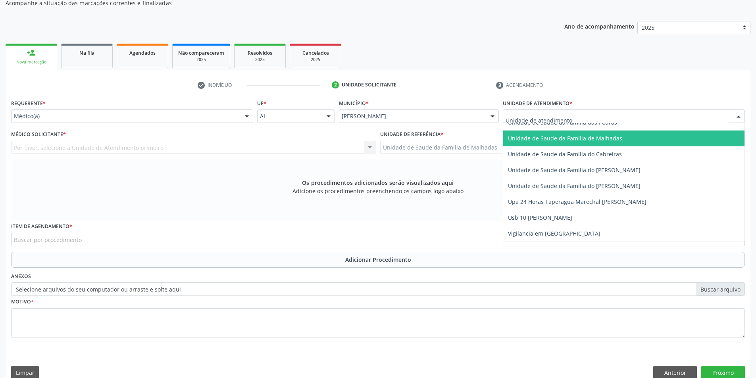
click at [612, 136] on span "Unidade de Saude da Familia de Malhadas" at bounding box center [565, 138] width 114 height 8
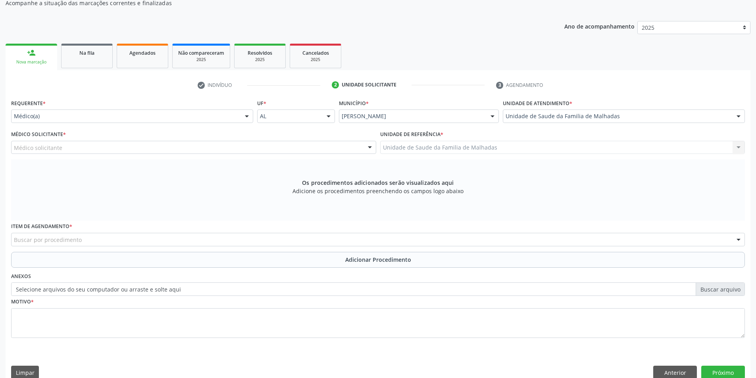
click at [220, 144] on div "Médico solicitante" at bounding box center [193, 147] width 365 height 13
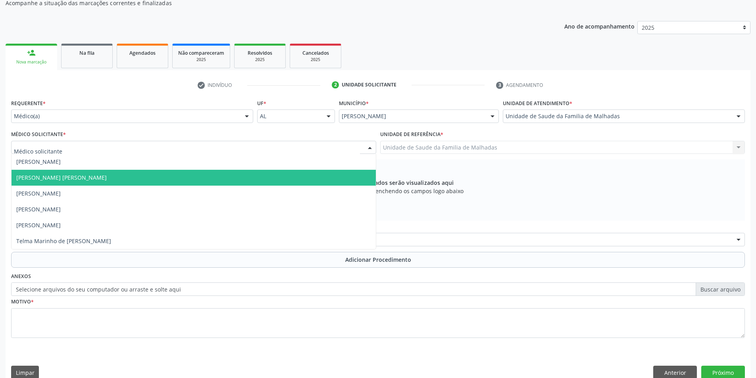
click at [234, 177] on span "[PERSON_NAME] [PERSON_NAME]" at bounding box center [194, 178] width 364 height 16
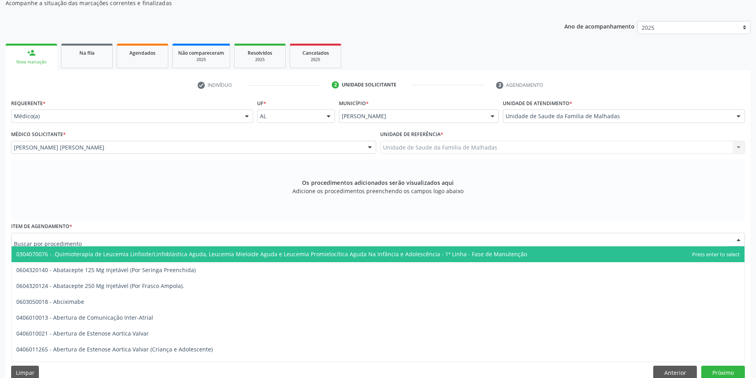
click at [259, 238] on div at bounding box center [377, 239] width 733 height 13
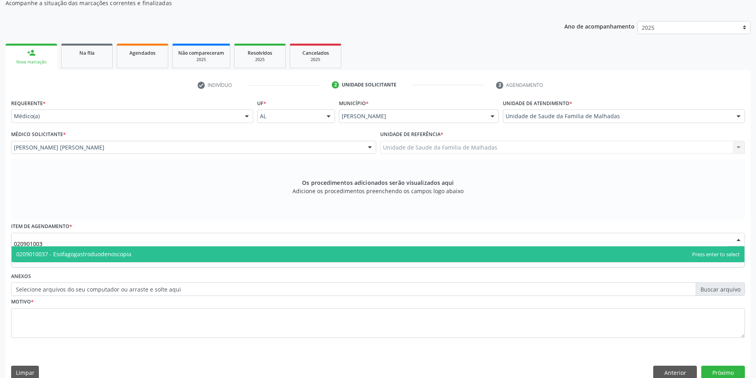
type input "0209010037"
click at [209, 254] on span "0209010037 - Esofagogastroduodenoscopia" at bounding box center [378, 254] width 733 height 16
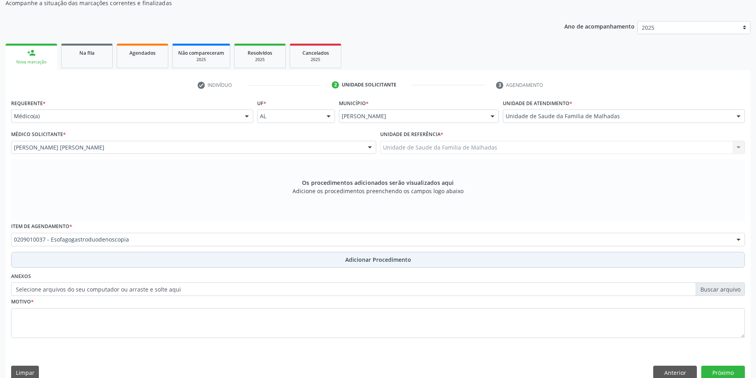
click at [367, 258] on span "Adicionar Procedimento" at bounding box center [378, 259] width 66 height 8
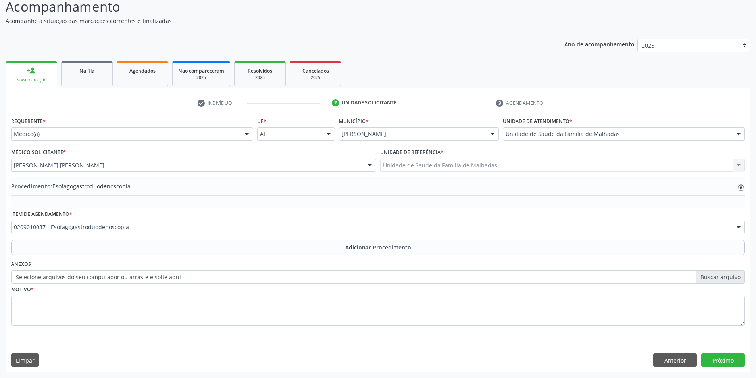
scroll to position [68, 0]
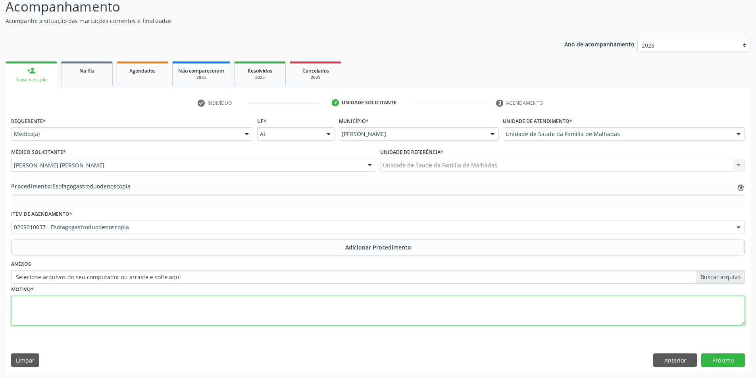
click at [244, 309] on textarea at bounding box center [377, 311] width 733 height 30
type textarea "R"
type textarea "PIROSE"
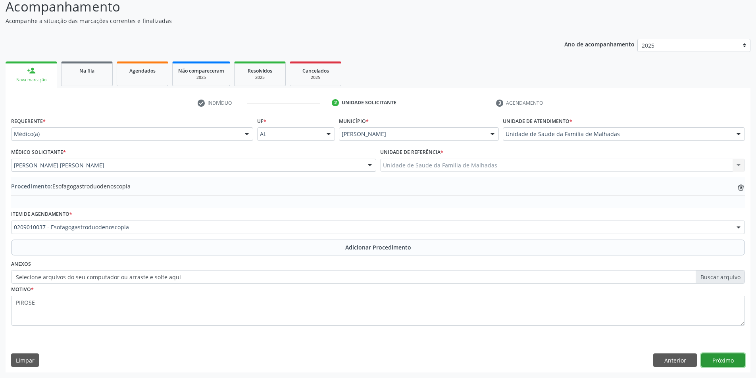
click at [714, 359] on button "Próximo" at bounding box center [723, 359] width 44 height 13
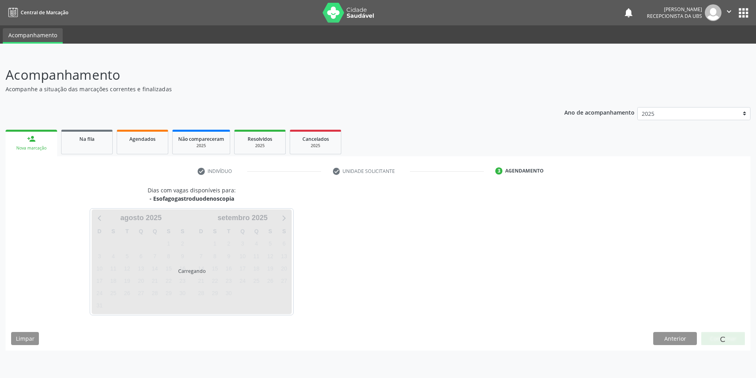
scroll to position [0, 0]
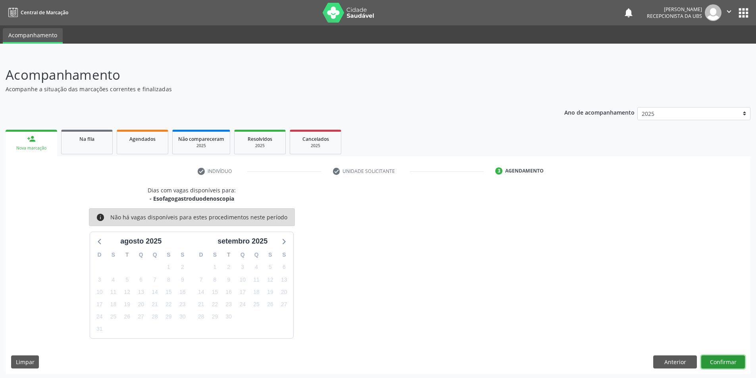
click at [709, 359] on button "Confirmar" at bounding box center [723, 361] width 44 height 13
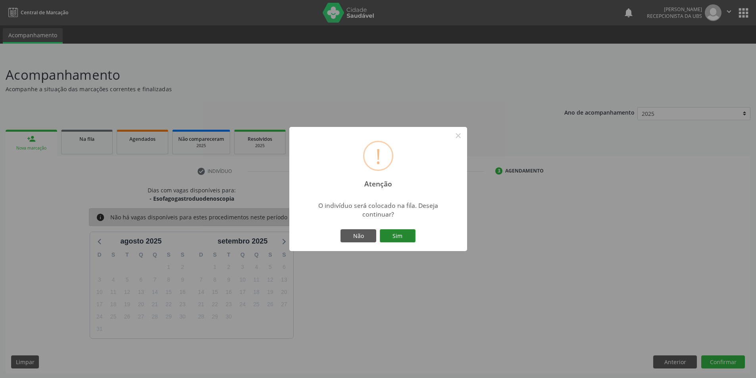
click at [408, 232] on button "Sim" at bounding box center [398, 235] width 36 height 13
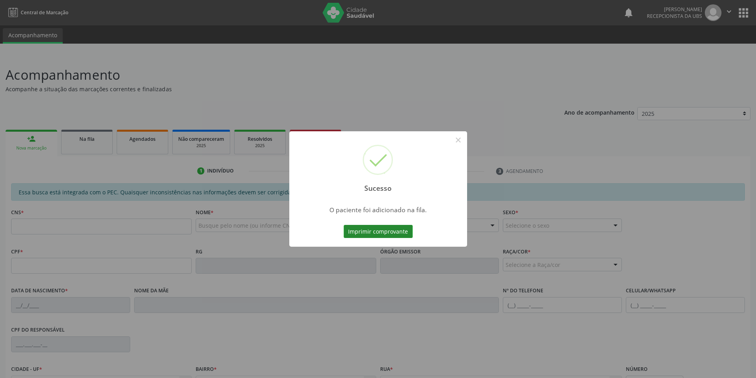
click at [405, 232] on button "Imprimir comprovante" at bounding box center [378, 231] width 69 height 13
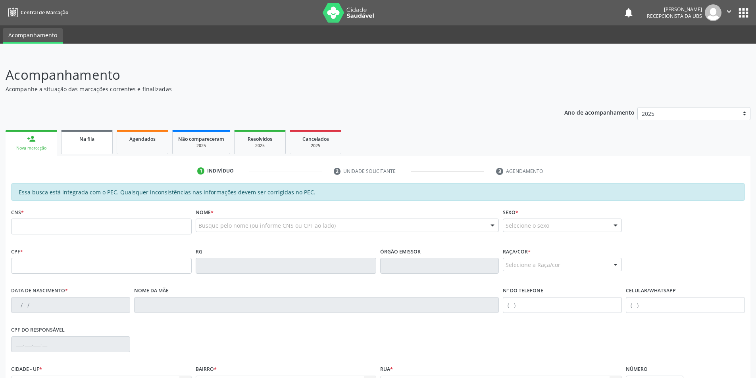
click at [77, 146] on link "Na fila" at bounding box center [87, 142] width 52 height 25
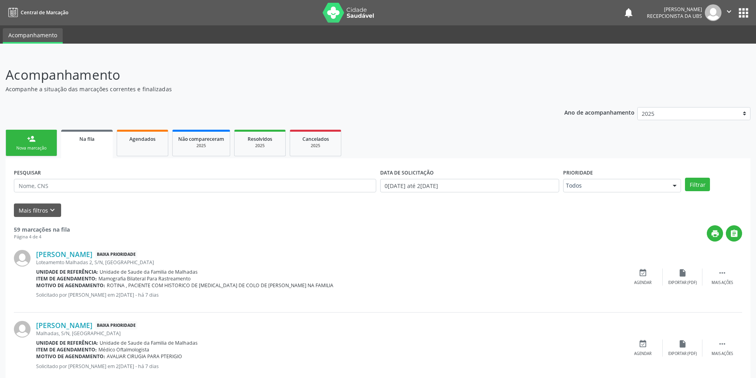
click at [40, 137] on link "person_add Nova marcação" at bounding box center [32, 143] width 52 height 27
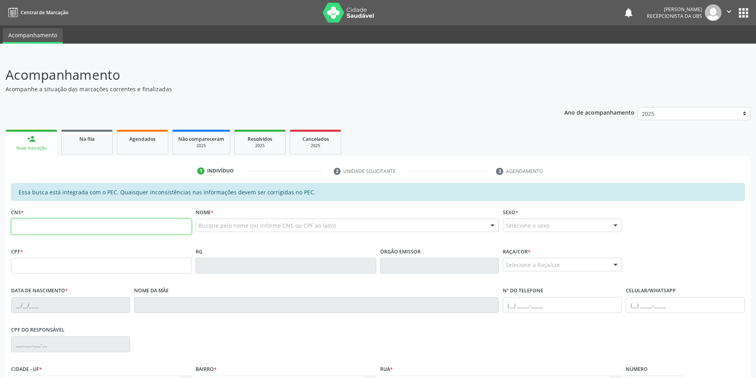
click at [94, 222] on input "text" at bounding box center [101, 227] width 180 height 16
type input "704 7017 8706 4930"
type input "090.437.714-81"
type input "1[DATE]"
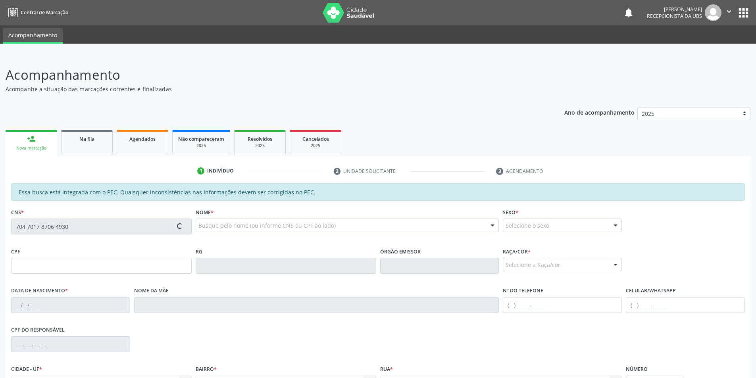
type input "[PERSON_NAME]"
type input "[PHONE_NUMBER]"
type input "S/N"
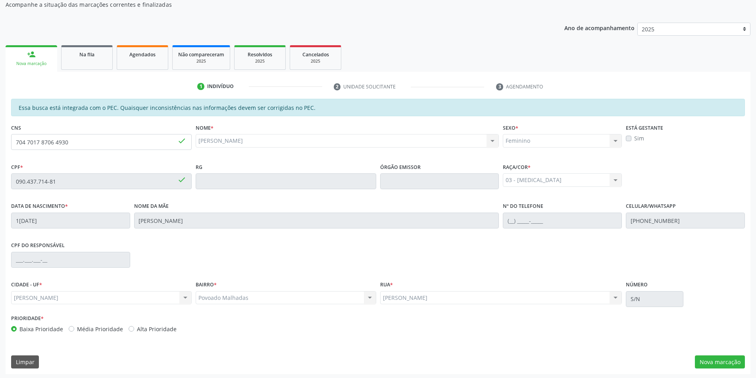
scroll to position [86, 0]
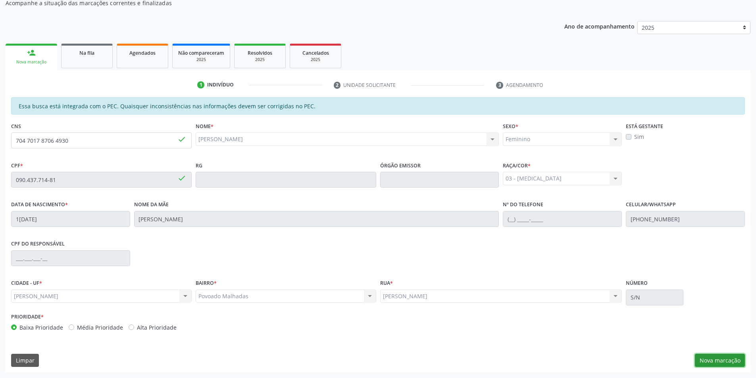
click at [733, 358] on button "Nova marcação" at bounding box center [720, 360] width 50 height 13
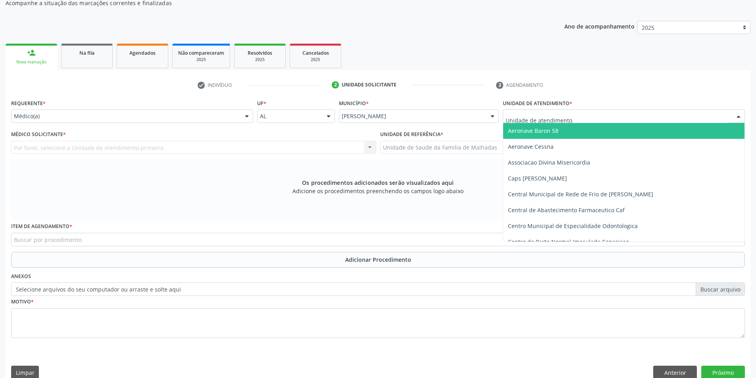
click at [735, 115] on div at bounding box center [738, 116] width 12 height 13
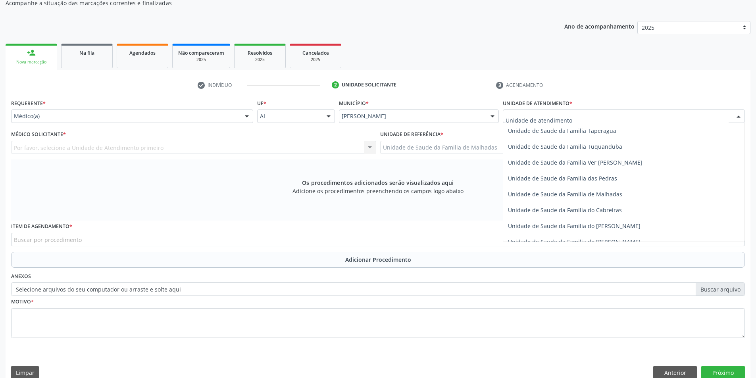
scroll to position [627, 0]
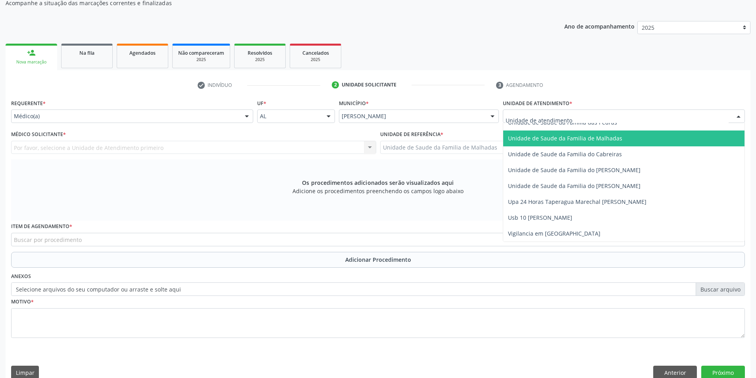
click at [626, 140] on span "Unidade de Saude da Familia de Malhadas" at bounding box center [623, 139] width 241 height 16
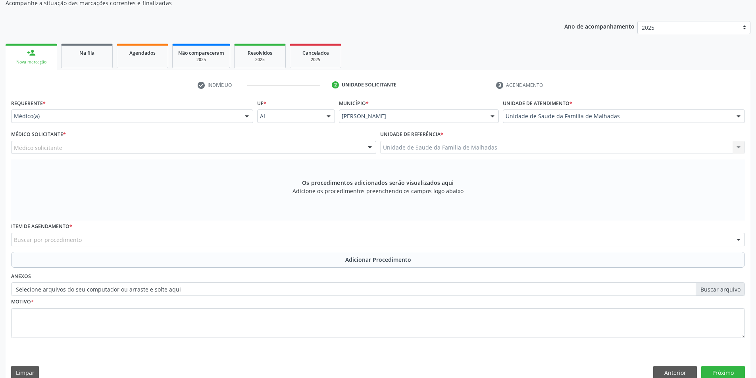
click at [327, 148] on div "Médico solicitante" at bounding box center [193, 147] width 365 height 13
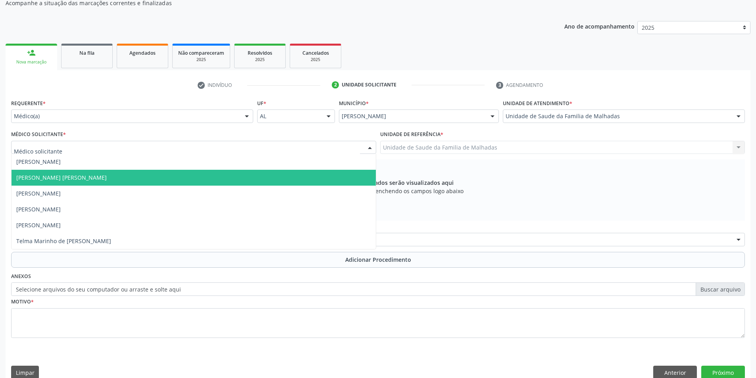
click at [333, 174] on span "[PERSON_NAME] [PERSON_NAME]" at bounding box center [194, 178] width 364 height 16
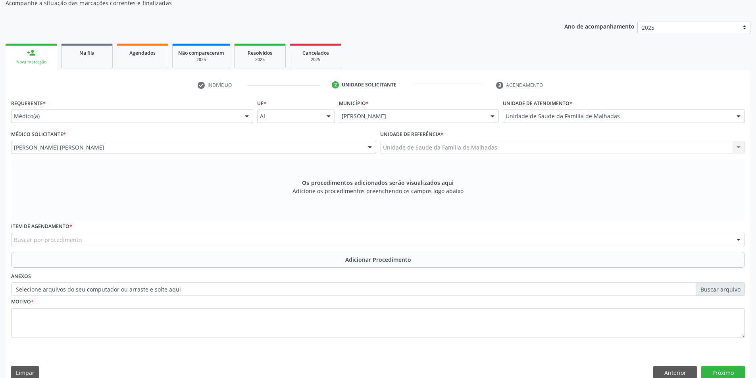
click at [353, 239] on div "Buscar por procedimento" at bounding box center [377, 239] width 733 height 13
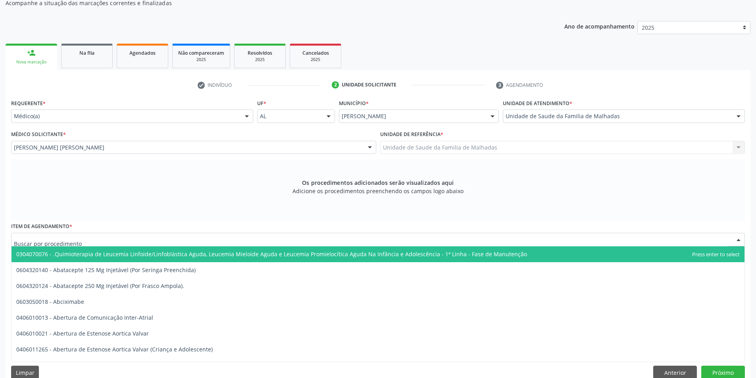
click at [353, 239] on input "text" at bounding box center [371, 244] width 714 height 16
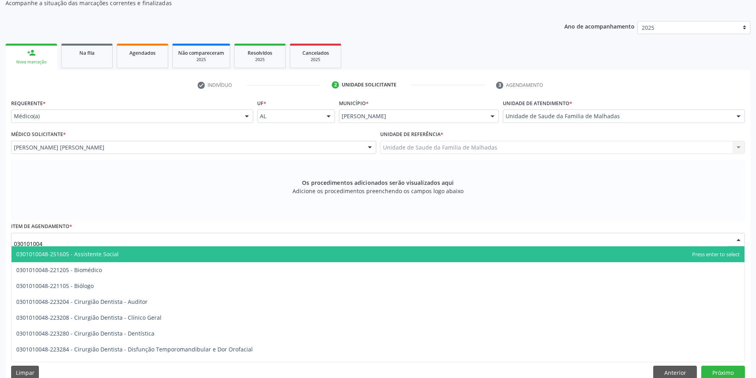
type input "0301010048"
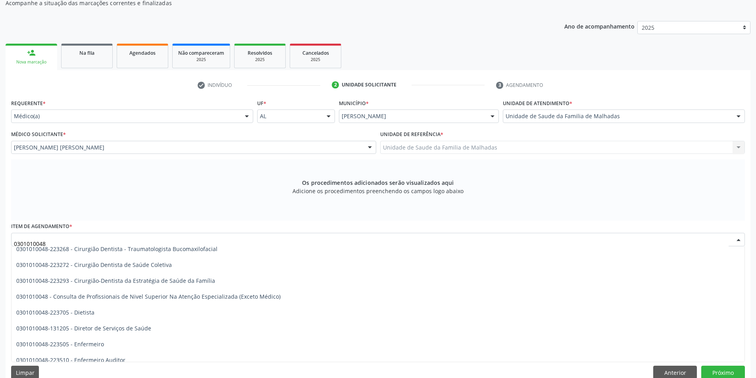
scroll to position [418, 0]
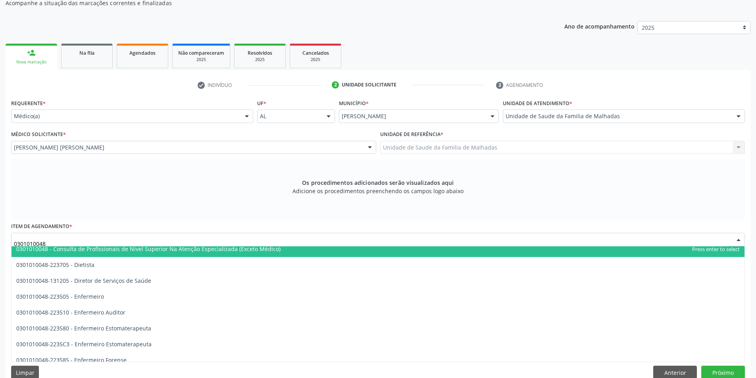
click at [132, 246] on span "0301010048 - Consulta de Profissionais de Nivel Superior Na Atenção Especializa…" at bounding box center [148, 249] width 264 height 8
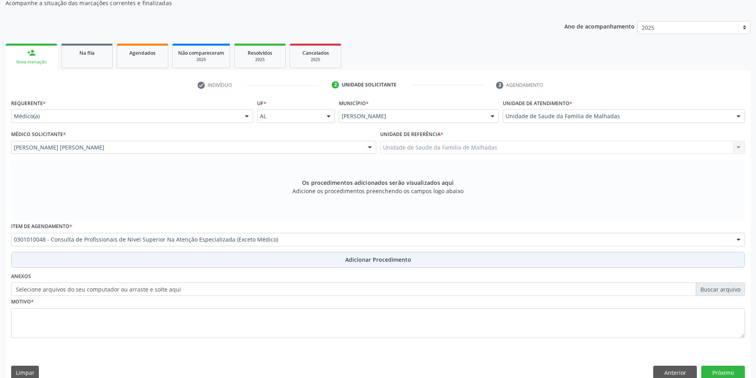
click at [370, 260] on span "Adicionar Procedimento" at bounding box center [378, 259] width 66 height 8
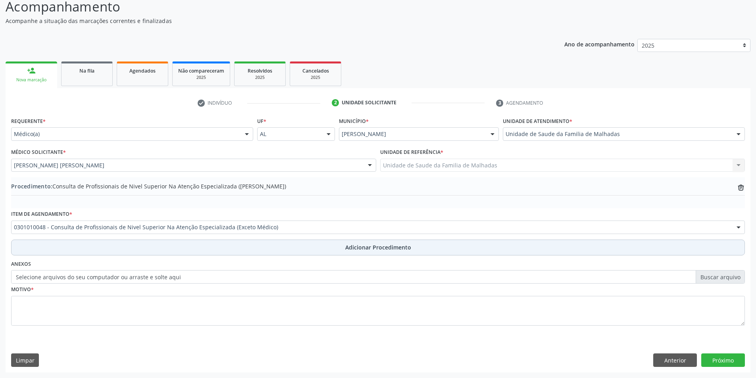
click at [370, 247] on span "Adicionar Procedimento" at bounding box center [378, 247] width 66 height 8
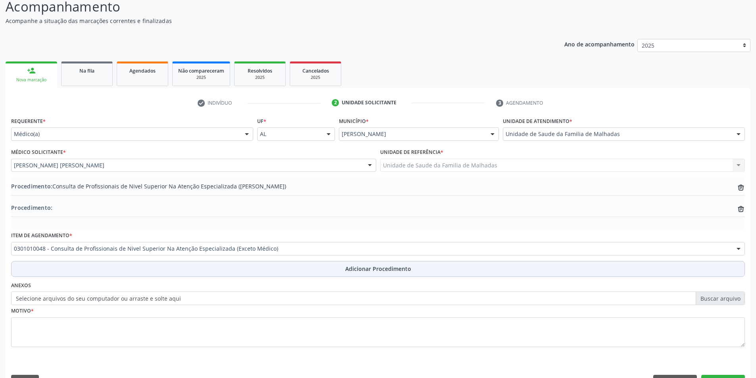
scroll to position [86, 0]
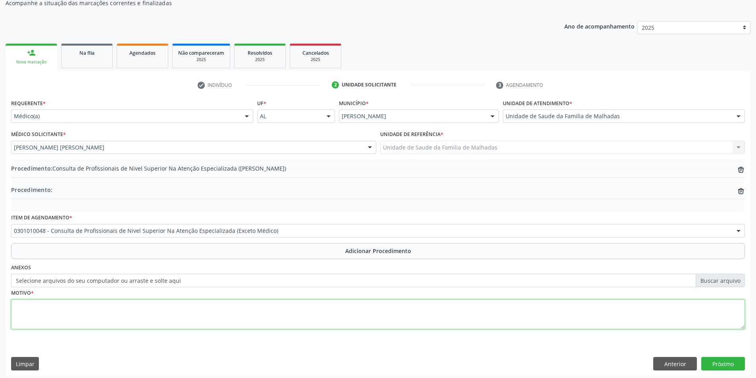
click at [74, 307] on textarea at bounding box center [377, 314] width 733 height 30
type textarea "FISIOTERAPIA (COLUNA CERVICAL)"
click at [731, 362] on button "Próximo" at bounding box center [723, 363] width 44 height 13
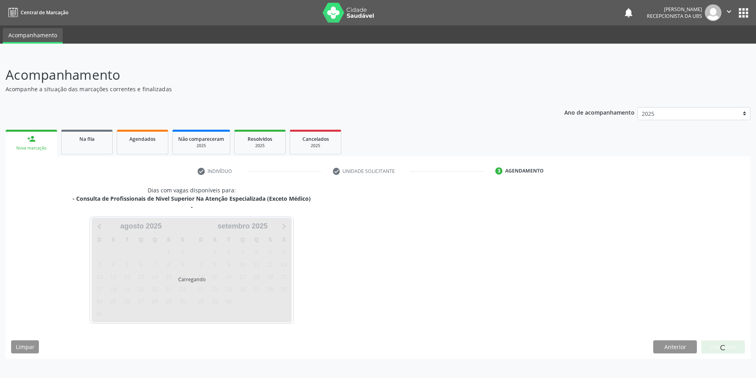
scroll to position [0, 0]
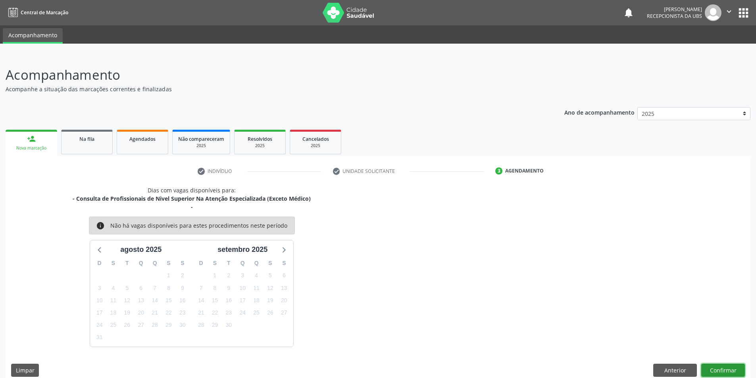
click at [731, 367] on button "Confirmar" at bounding box center [723, 370] width 44 height 13
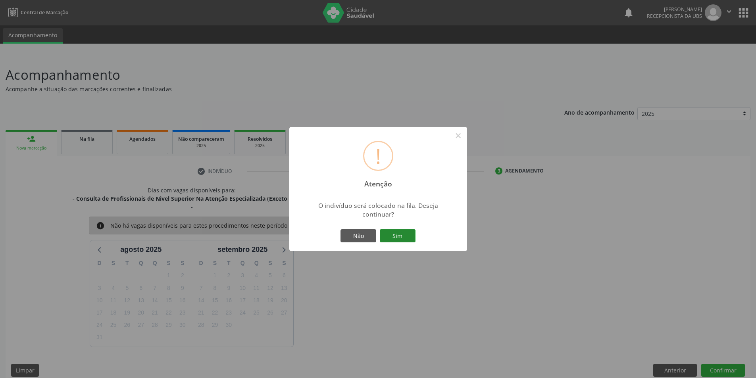
click at [391, 232] on button "Sim" at bounding box center [398, 235] width 36 height 13
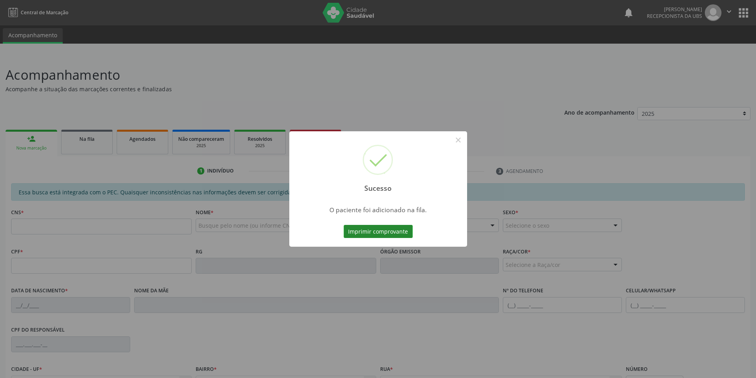
click at [391, 232] on button "Imprimir comprovante" at bounding box center [378, 231] width 69 height 13
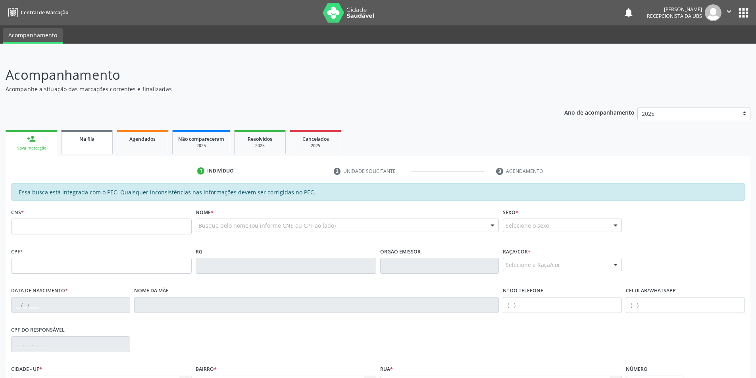
click at [83, 141] on span "Na fila" at bounding box center [86, 139] width 15 height 7
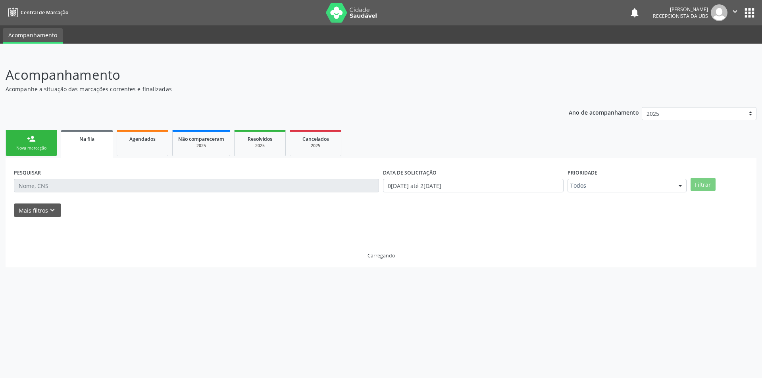
click at [94, 138] on span "Na fila" at bounding box center [86, 139] width 15 height 7
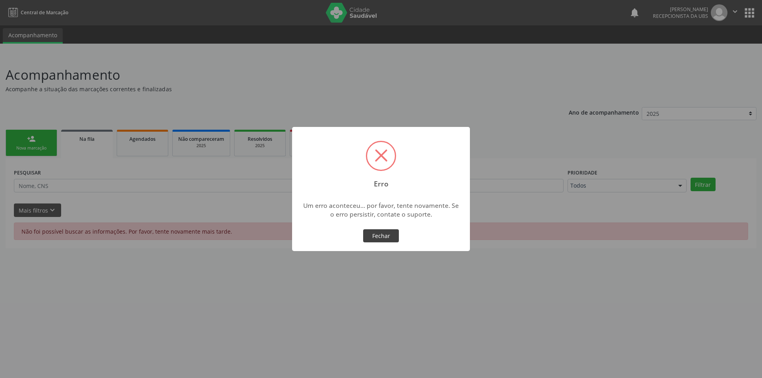
click at [381, 234] on button "Fechar" at bounding box center [381, 235] width 36 height 13
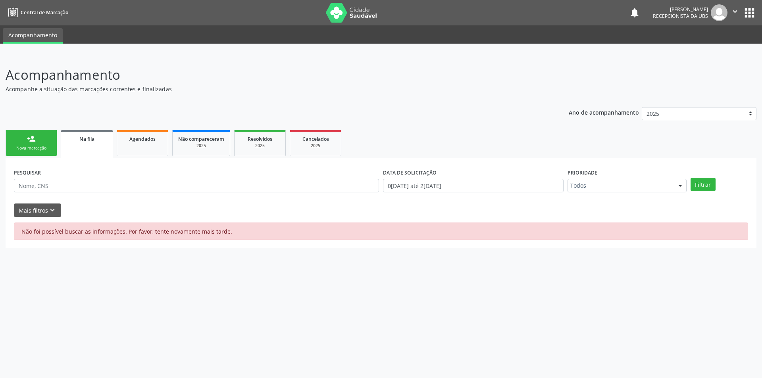
click at [82, 141] on span "Na fila" at bounding box center [86, 139] width 15 height 7
click at [133, 144] on link "Agendados" at bounding box center [143, 143] width 52 height 27
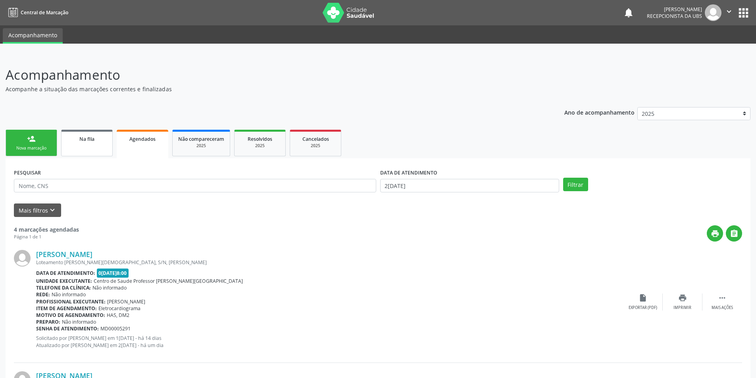
click at [95, 148] on link "Na fila" at bounding box center [87, 143] width 52 height 27
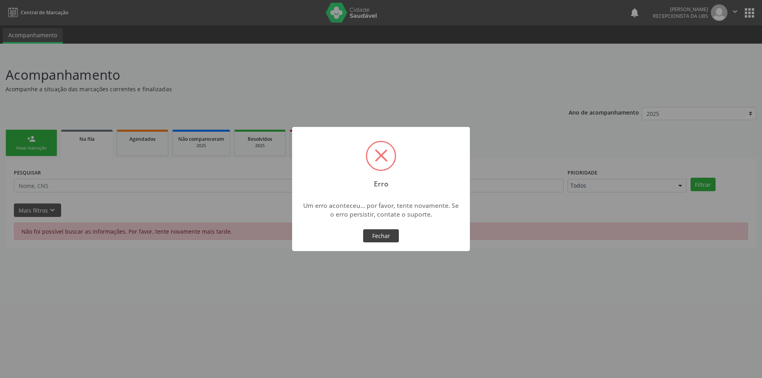
click at [388, 240] on button "Fechar" at bounding box center [381, 235] width 36 height 13
click at [388, 240] on div "× Erro Um erro aconteceu... por favor, tente novamente. Se o erro persistir, co…" at bounding box center [381, 189] width 762 height 378
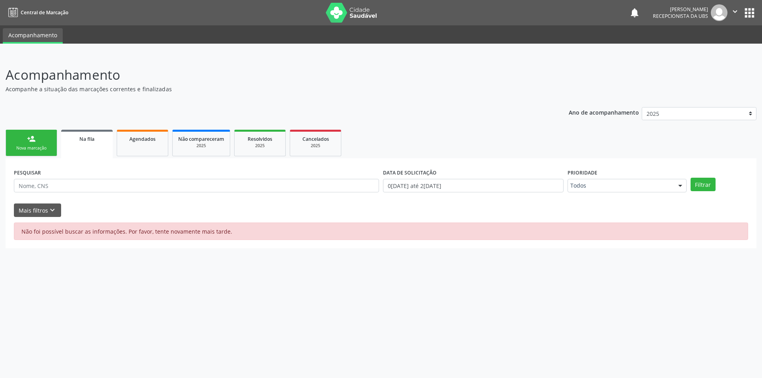
click at [24, 139] on link "person_add Nova marcação" at bounding box center [32, 143] width 52 height 27
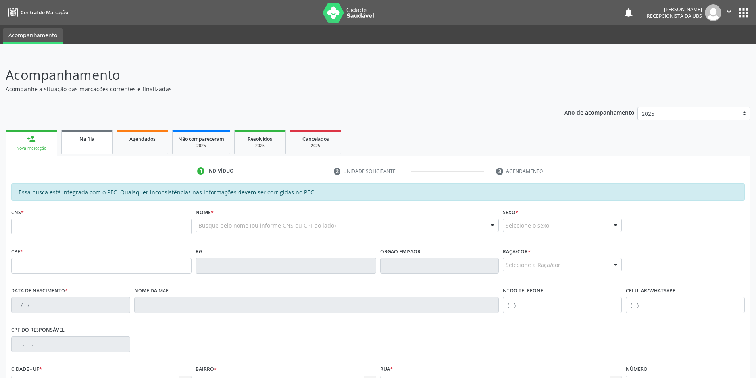
click at [86, 139] on span "Na fila" at bounding box center [86, 139] width 15 height 7
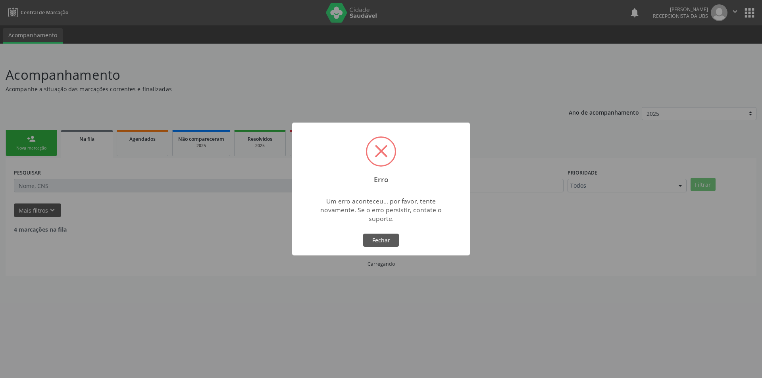
click at [144, 145] on div "Erro × Um erro aconteceu... por favor, tente novamente. Se o erro persistir, co…" at bounding box center [381, 189] width 762 height 378
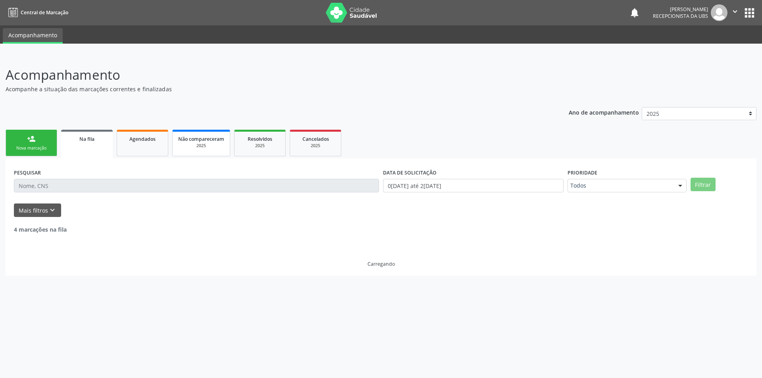
click at [180, 139] on span "Não compareceram" at bounding box center [201, 139] width 46 height 7
click at [313, 142] on span "Cancelados" at bounding box center [314, 139] width 27 height 7
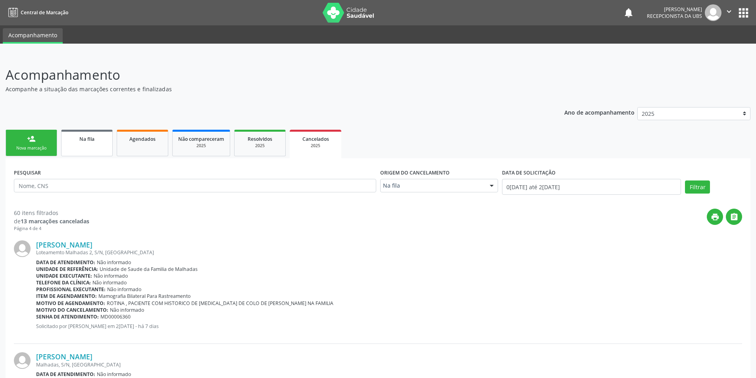
click at [97, 147] on link "Na fila" at bounding box center [87, 143] width 52 height 27
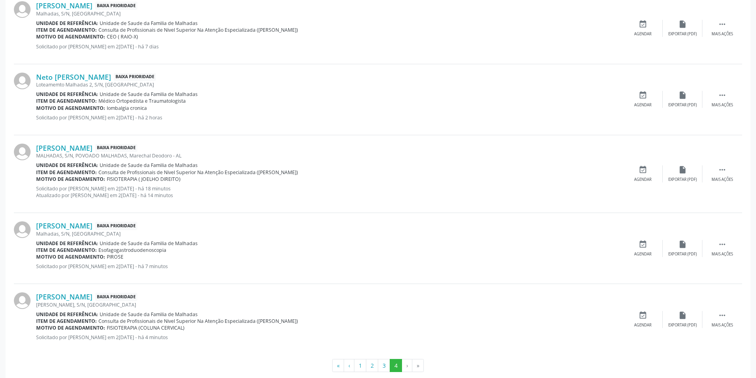
scroll to position [987, 0]
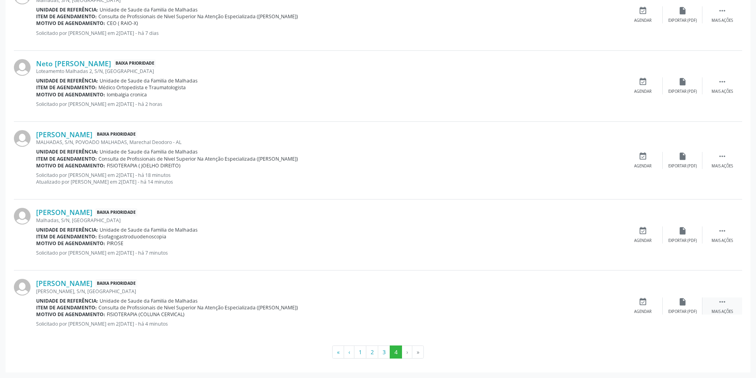
click at [720, 301] on icon "" at bounding box center [722, 302] width 9 height 9
click at [677, 304] on div "edit Editar" at bounding box center [682, 306] width 40 height 17
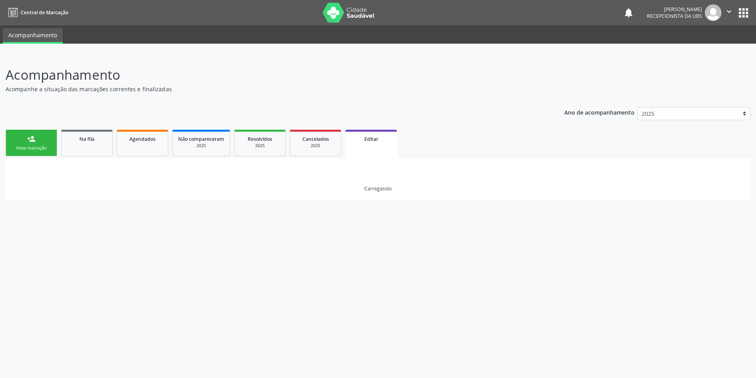
scroll to position [0, 0]
click at [677, 304] on div "Acompanhamento Acompanhe a situação das marcações correntes e finalizadas Relat…" at bounding box center [381, 216] width 762 height 323
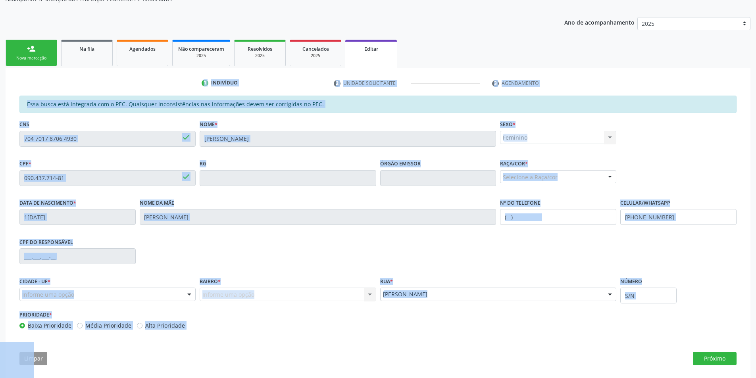
scroll to position [97, 0]
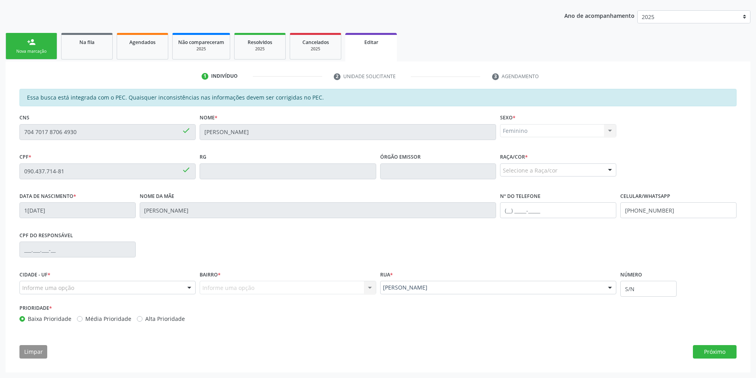
click at [140, 288] on div "Informe uma opção" at bounding box center [107, 287] width 176 height 13
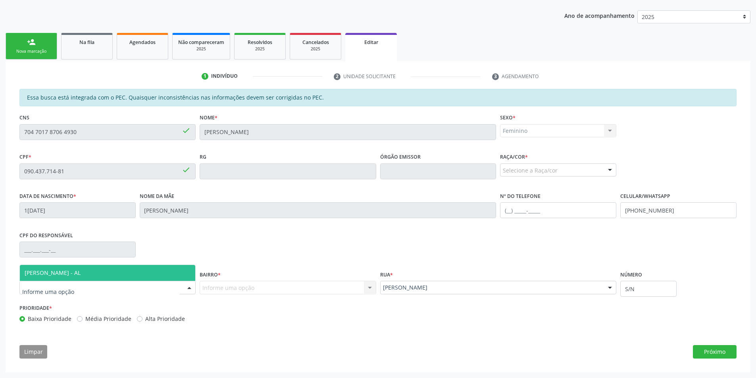
click at [129, 280] on span "[PERSON_NAME] - AL" at bounding box center [107, 273] width 175 height 16
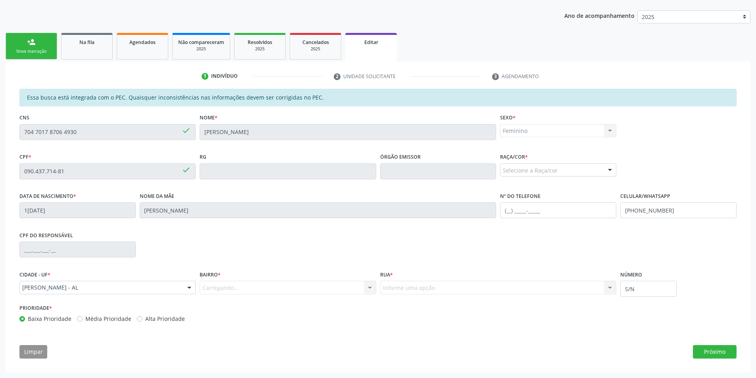
click at [244, 289] on div "Carregando... Nenhum resultado encontrado para: " " Nenhuma opção encontrada. D…" at bounding box center [288, 287] width 176 height 13
click at [367, 286] on div "Carregando... Nenhum resultado encontrado para: " " Nenhuma opção encontrada. D…" at bounding box center [288, 287] width 176 height 13
click at [414, 291] on div "Informe uma opção Cabreiras Malhadas Joao de Deus [PERSON_NAME] Povoado Malhada…" at bounding box center [498, 287] width 236 height 13
click at [413, 283] on div "Informe uma opção Cabreiras Malhadas Joao de Deus [PERSON_NAME] Povoado Malhada…" at bounding box center [498, 287] width 236 height 13
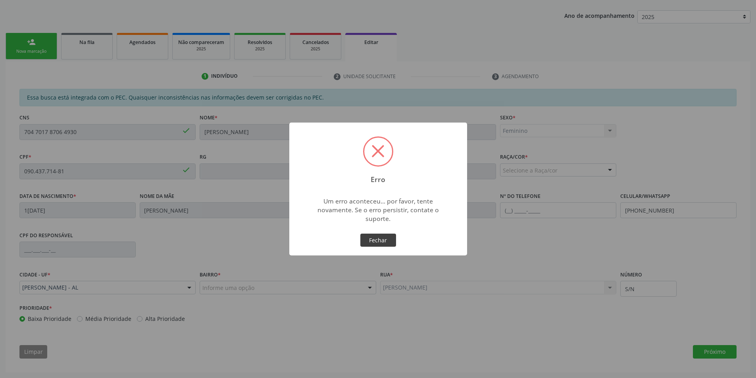
click at [372, 236] on button "Fechar" at bounding box center [378, 240] width 36 height 13
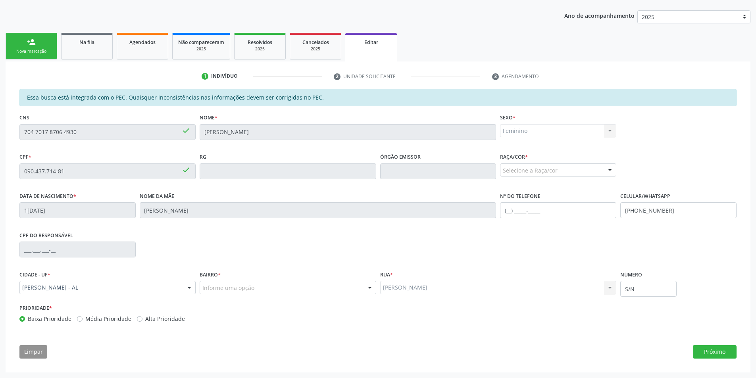
click at [605, 167] on div at bounding box center [610, 170] width 12 height 13
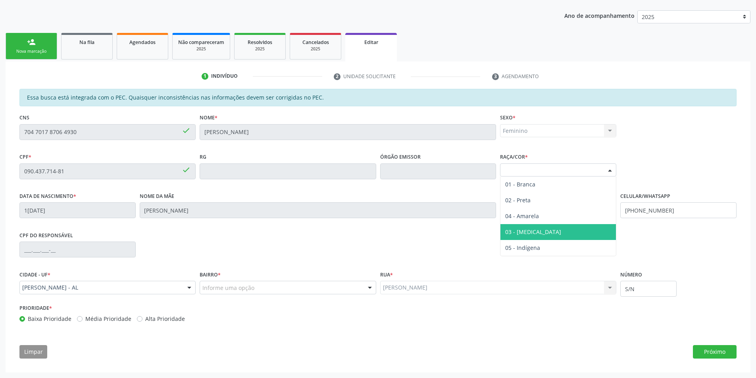
click at [573, 233] on span "03 - [MEDICAL_DATA]" at bounding box center [557, 232] width 115 height 16
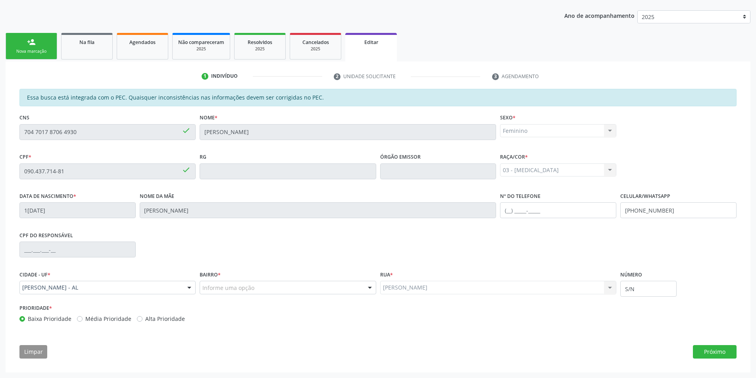
click at [296, 287] on div "Informe uma opção" at bounding box center [288, 287] width 176 height 13
click at [297, 287] on input "text" at bounding box center [280, 292] width 157 height 16
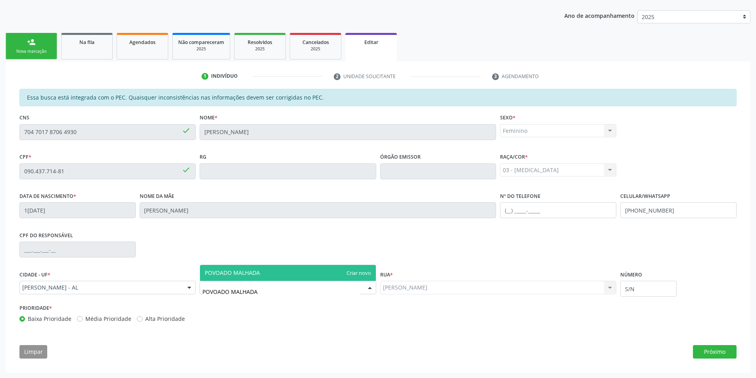
type input "POVOADO MALHADAS"
click at [292, 275] on span "POVOADO MALHADAS" at bounding box center [287, 273] width 175 height 16
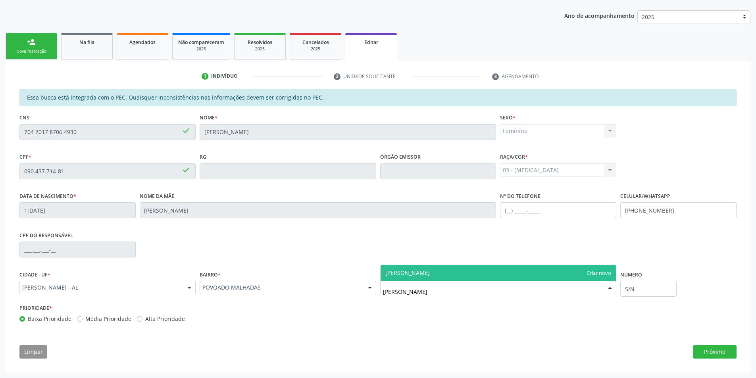
type input "[PERSON_NAME]"
click at [425, 273] on span "[PERSON_NAME]" at bounding box center [407, 273] width 44 height 8
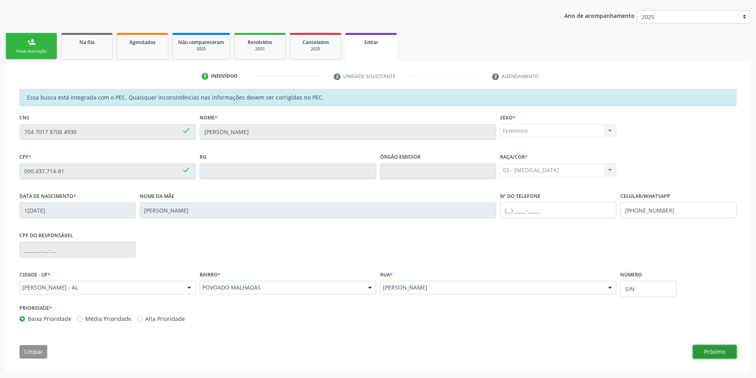
click at [703, 354] on button "Próximo" at bounding box center [715, 351] width 44 height 13
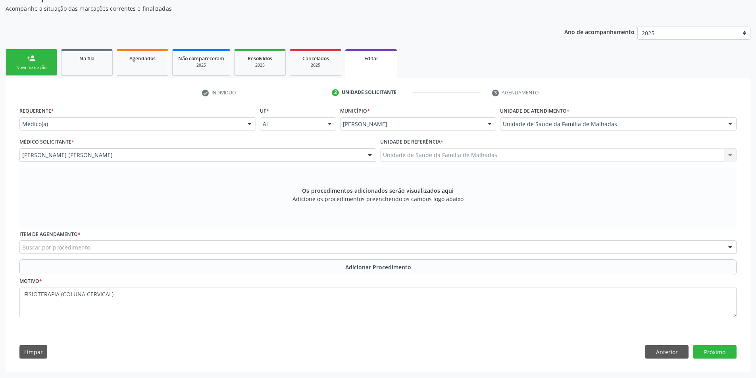
scroll to position [81, 0]
click at [455, 248] on div "Buscar por procedimento" at bounding box center [377, 246] width 717 height 13
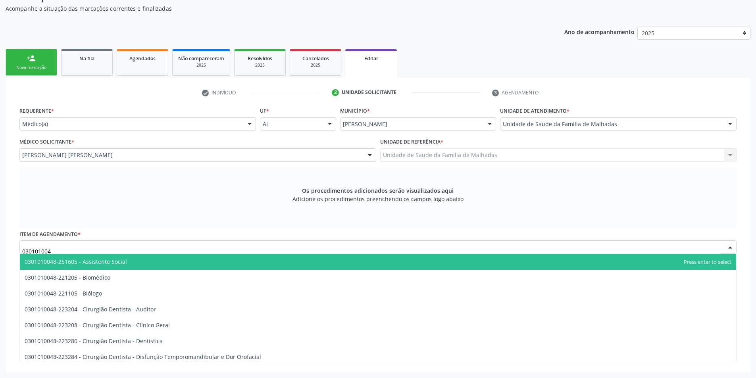
type input "0301010048"
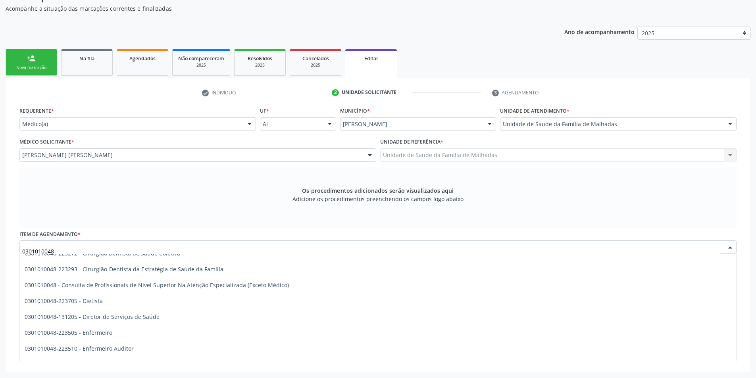
scroll to position [373, 0]
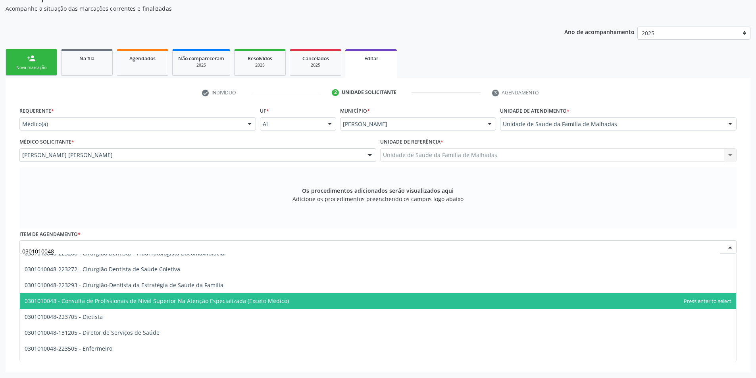
click at [278, 299] on span "0301010048 - Consulta de Profissionais de Nivel Superior Na Atenção Especializa…" at bounding box center [157, 301] width 264 height 8
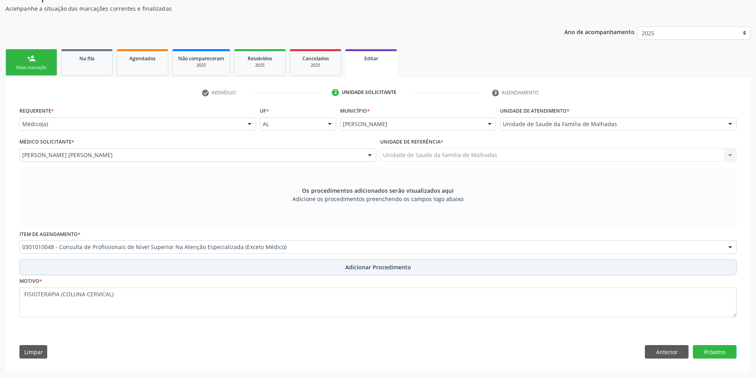
click at [393, 269] on span "Adicionar Procedimento" at bounding box center [378, 267] width 66 height 8
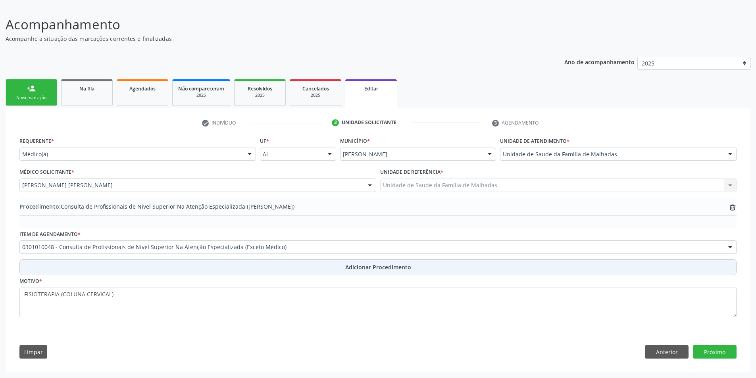
scroll to position [50, 0]
click at [393, 269] on span "Adicionar Procedimento" at bounding box center [378, 267] width 66 height 8
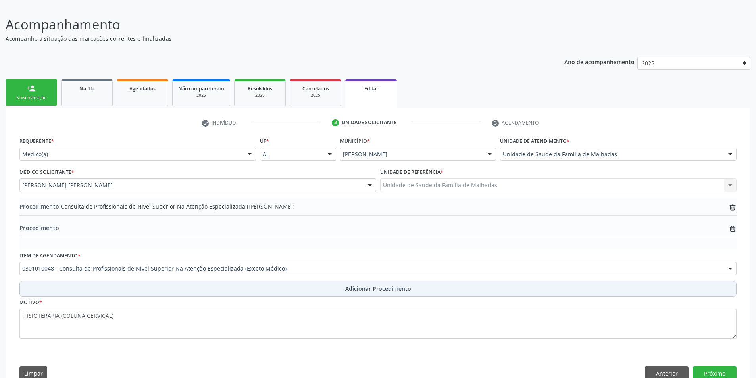
scroll to position [72, 0]
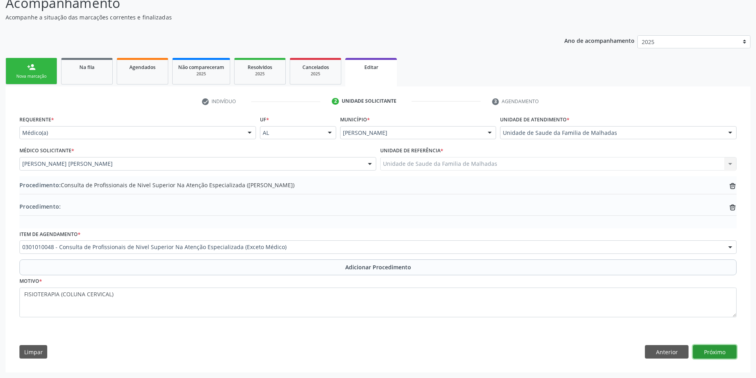
click at [716, 351] on button "Próximo" at bounding box center [715, 351] width 44 height 13
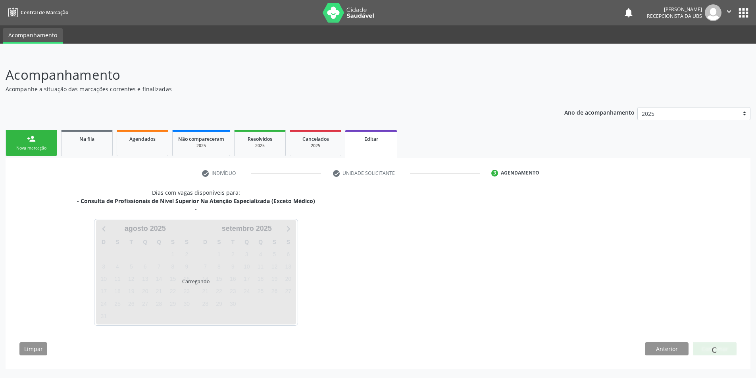
scroll to position [0, 0]
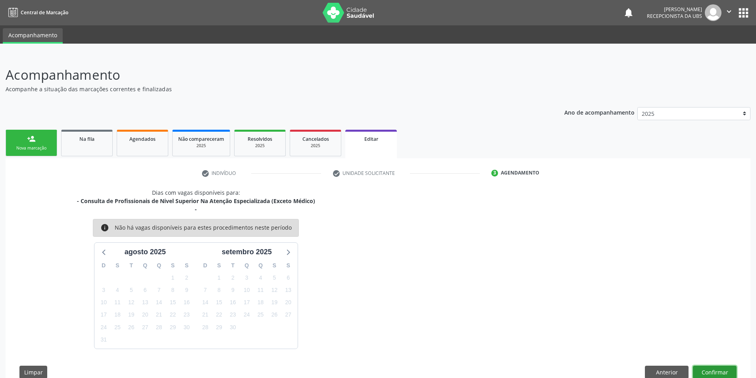
click at [719, 367] on button "Confirmar" at bounding box center [715, 372] width 44 height 13
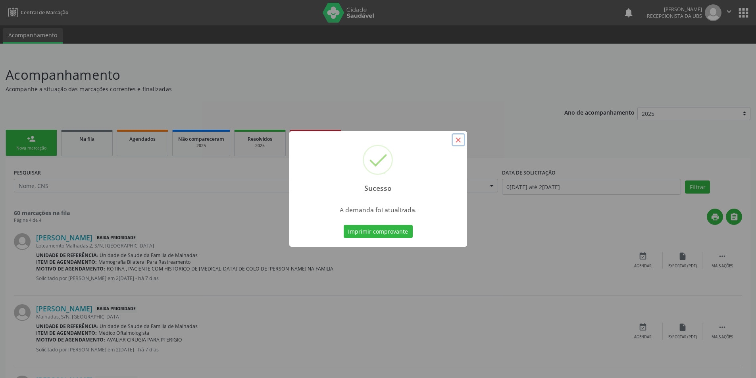
click at [459, 141] on button "×" at bounding box center [457, 139] width 13 height 13
